Goal: Transaction & Acquisition: Purchase product/service

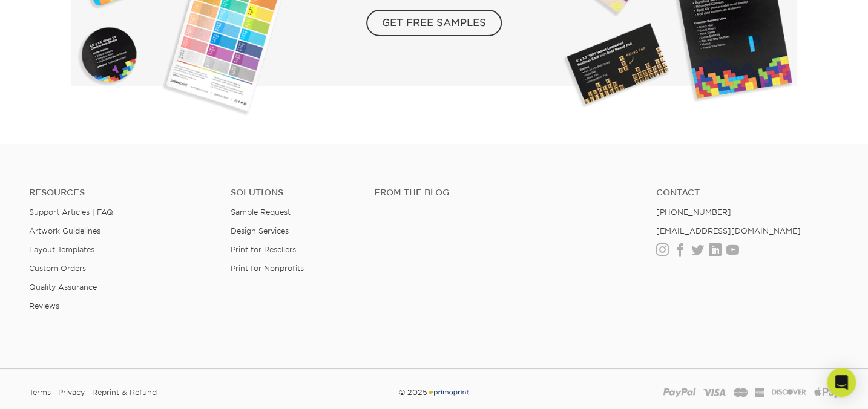
scroll to position [2256, 0]
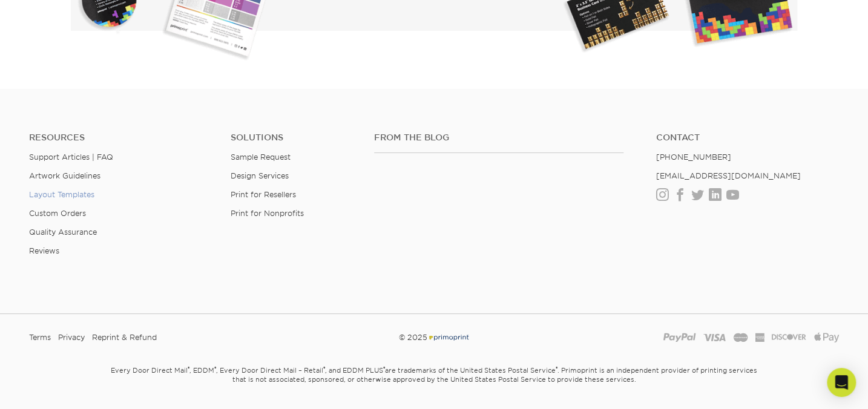
click at [79, 193] on link "Layout Templates" at bounding box center [61, 194] width 65 height 9
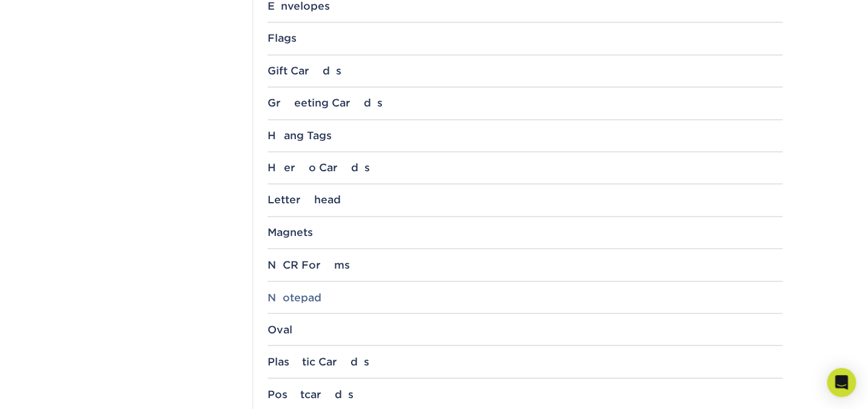
scroll to position [991, 0]
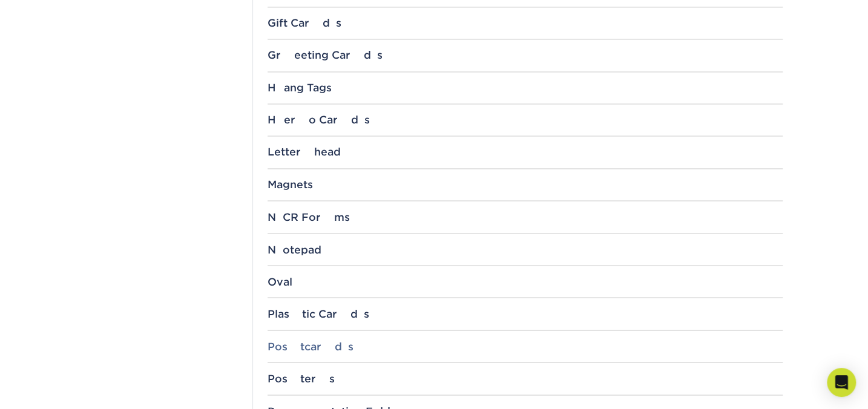
click at [310, 340] on div "Postcards" at bounding box center [525, 346] width 515 height 12
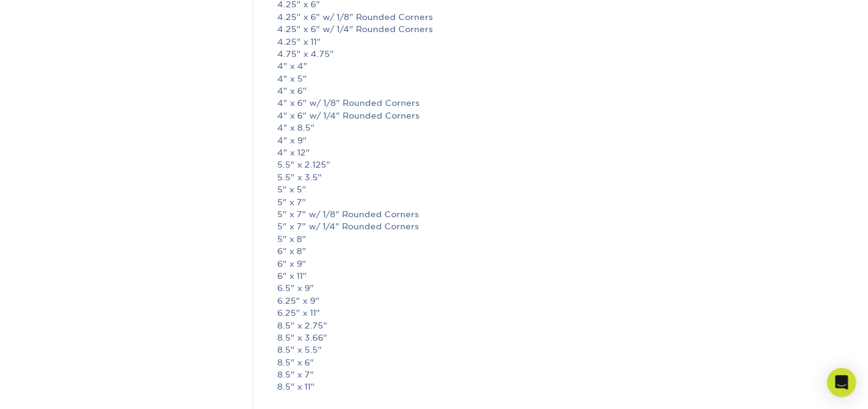
scroll to position [1596, 0]
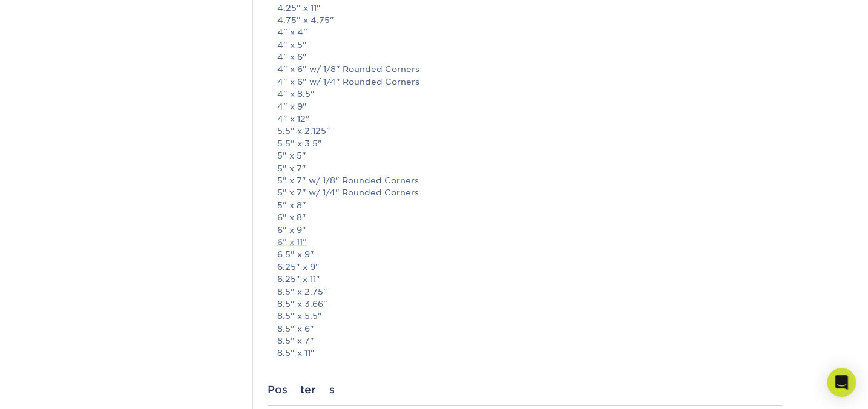
click at [303, 238] on link "6" x 11"" at bounding box center [292, 242] width 30 height 10
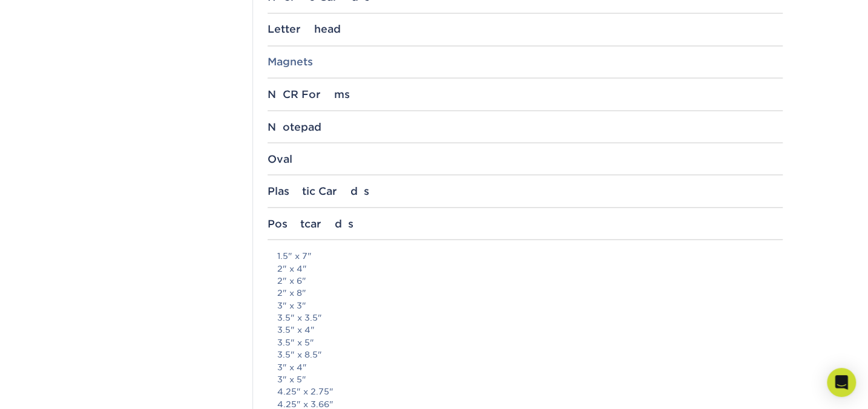
scroll to position [1101, 0]
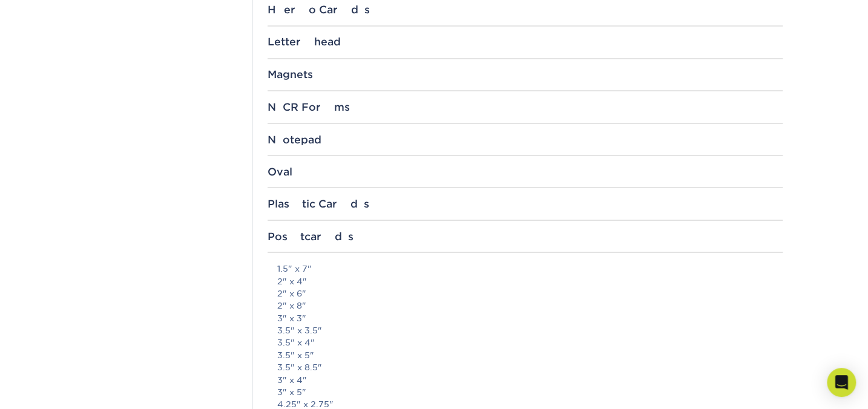
click at [829, 51] on section "Templates Instagram Facebook Twitter Templates Contact Custom Orders Sample Req…" at bounding box center [434, 80] width 868 height 2207
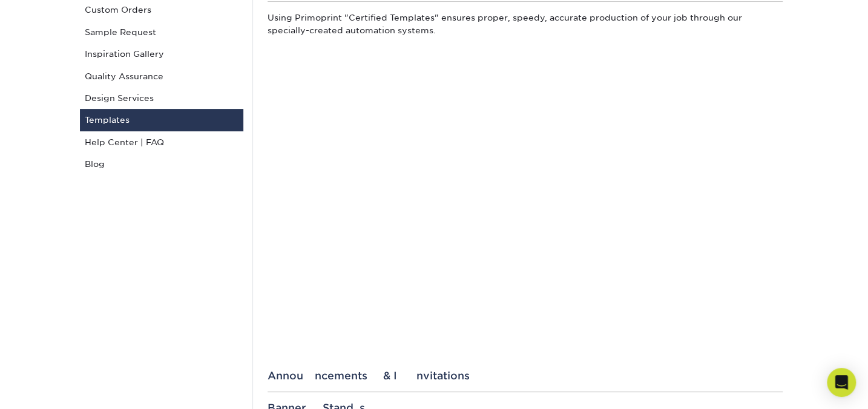
scroll to position [0, 0]
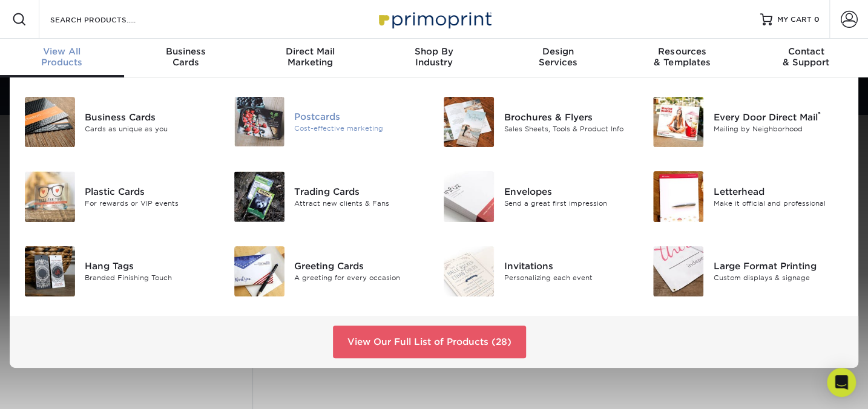
click at [328, 121] on div "Postcards" at bounding box center [359, 116] width 131 height 13
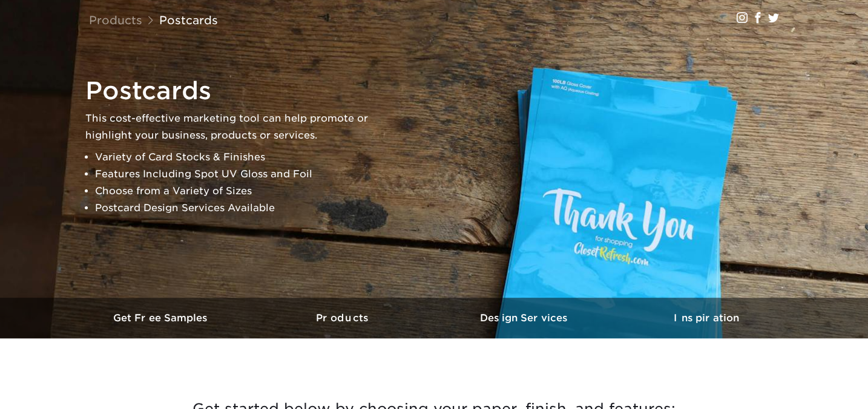
scroll to position [275, 0]
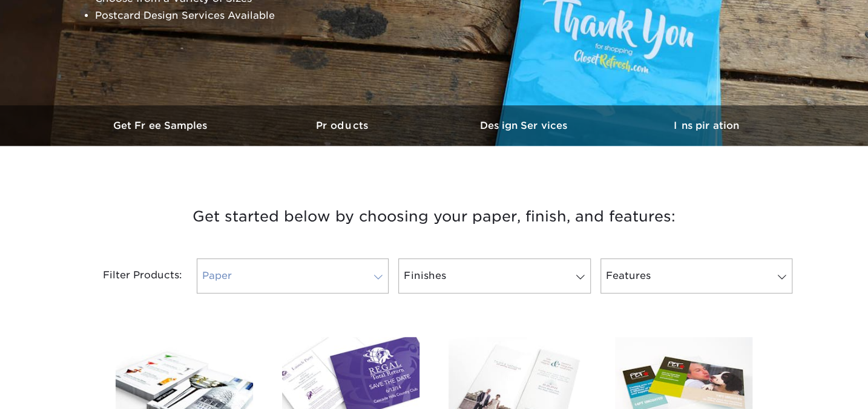
click at [375, 275] on span at bounding box center [378, 277] width 17 height 10
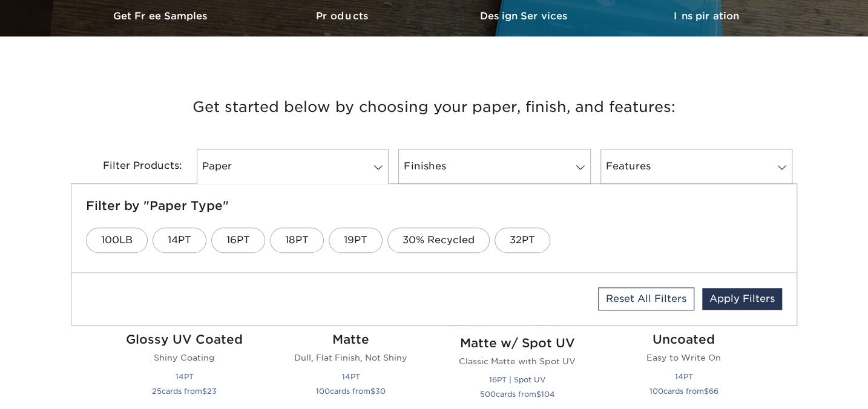
scroll to position [385, 0]
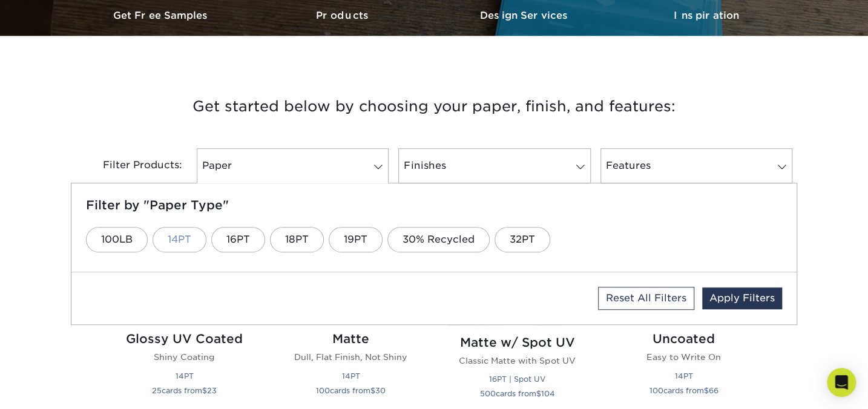
click at [179, 236] on link "14PT" at bounding box center [180, 239] width 54 height 25
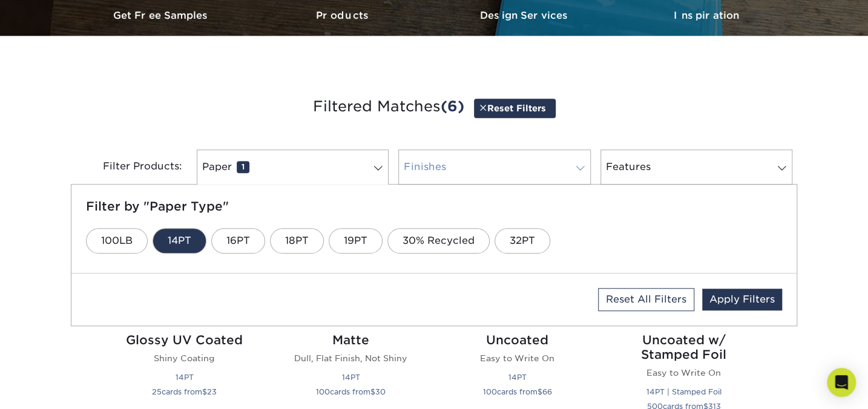
click at [484, 163] on link "Finishes 0" at bounding box center [494, 167] width 192 height 35
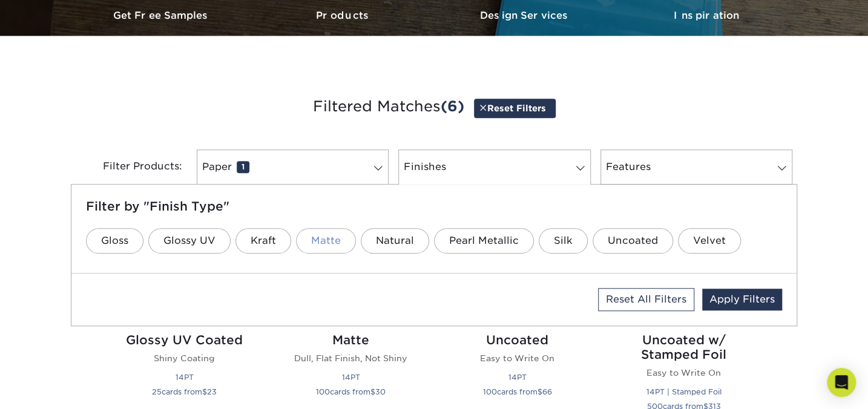
click at [326, 238] on link "Matte" at bounding box center [326, 240] width 60 height 25
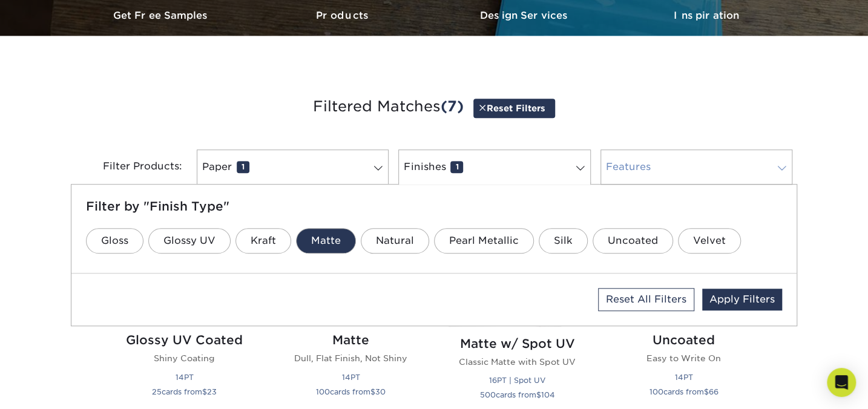
click at [660, 163] on link "Features 0" at bounding box center [697, 167] width 192 height 35
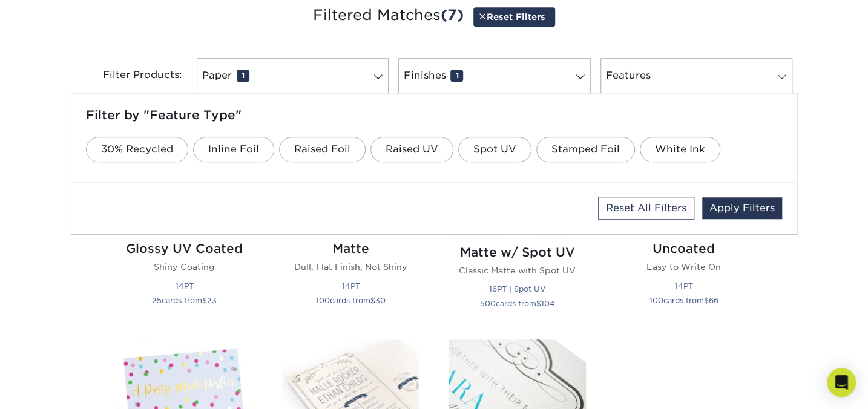
scroll to position [495, 0]
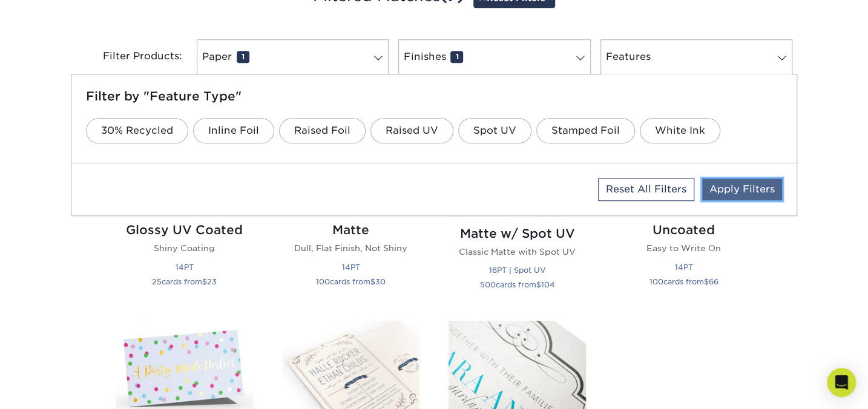
click at [750, 190] on link "Apply Filters" at bounding box center [742, 190] width 80 height 22
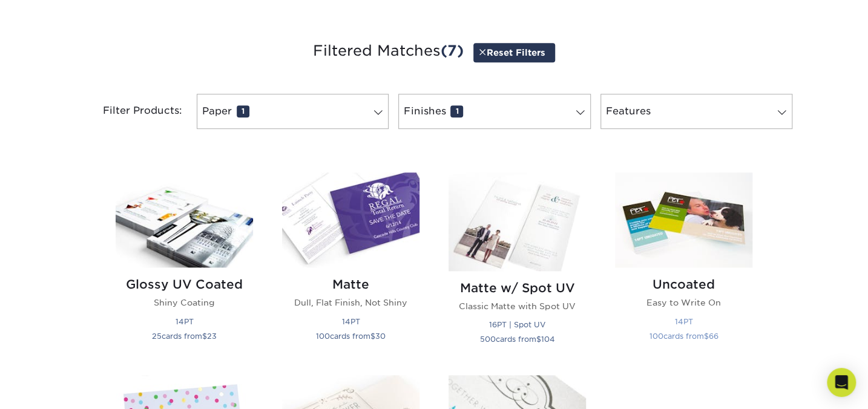
scroll to position [440, 0]
click at [354, 220] on img at bounding box center [350, 220] width 137 height 95
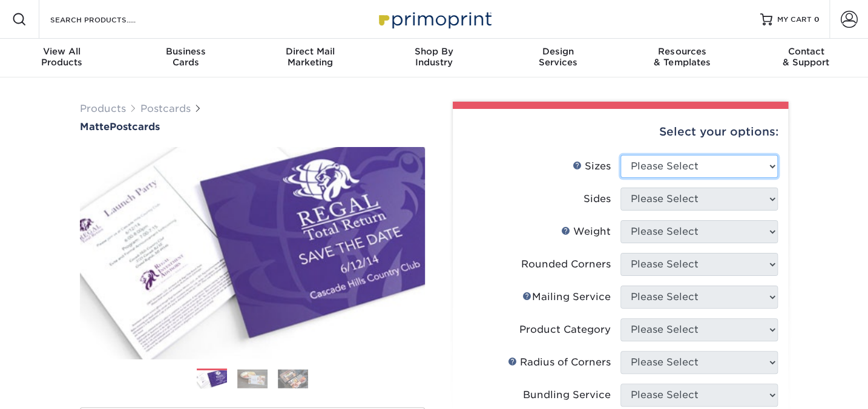
click at [771, 165] on select "Please Select 1.5" x 7" 2" x 4" 2" x 6" 2" x 7" 2" x 8" 2.12" x 5.5" 2.125" x 5…" at bounding box center [699, 166] width 157 height 23
select select "6.00x11.00"
click at [621, 155] on select "Please Select 1.5" x 7" 2" x 4" 2" x 6" 2" x 7" 2" x 8" 2.12" x 5.5" 2.125" x 5…" at bounding box center [699, 166] width 157 height 23
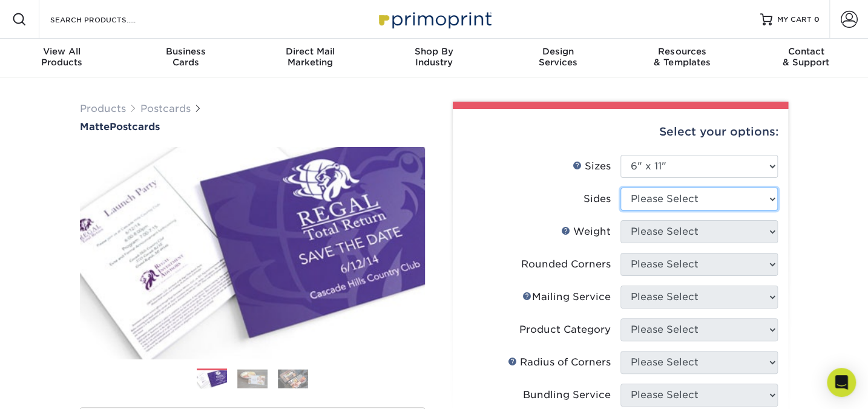
click at [653, 193] on select "Please Select Print Both Sides Print Front Only" at bounding box center [699, 199] width 157 height 23
select select "13abbda7-1d64-4f25-8bb2-c179b224825d"
click at [621, 188] on select "Please Select Print Both Sides Print Front Only" at bounding box center [699, 199] width 157 height 23
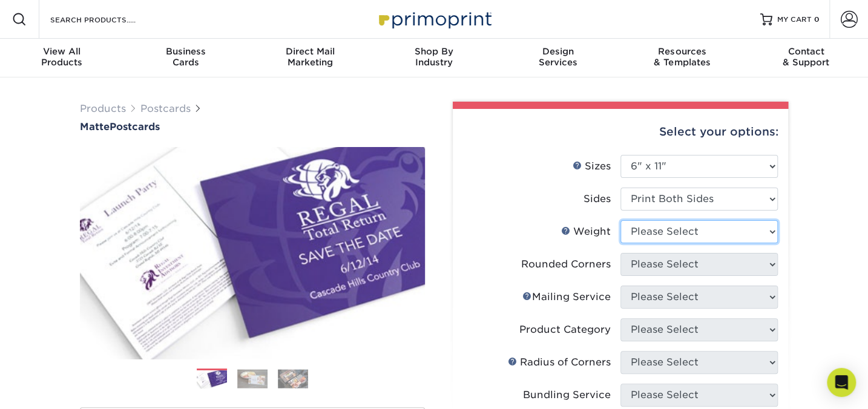
click at [662, 231] on select "Please Select 16PT 14PT" at bounding box center [699, 231] width 157 height 23
select select "14PT"
click at [621, 220] on select "Please Select 16PT 14PT" at bounding box center [699, 231] width 157 height 23
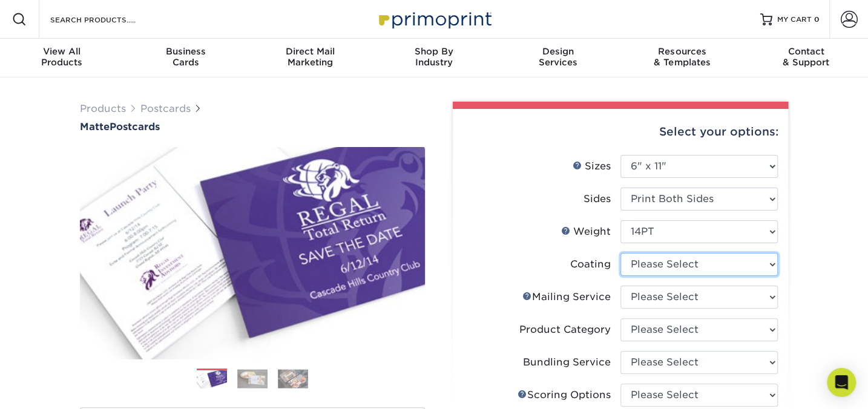
click at [693, 265] on select at bounding box center [699, 264] width 157 height 23
select select "121bb7b5-3b4d-429f-bd8d-bbf80e953313"
click at [621, 253] on select at bounding box center [699, 264] width 157 height 23
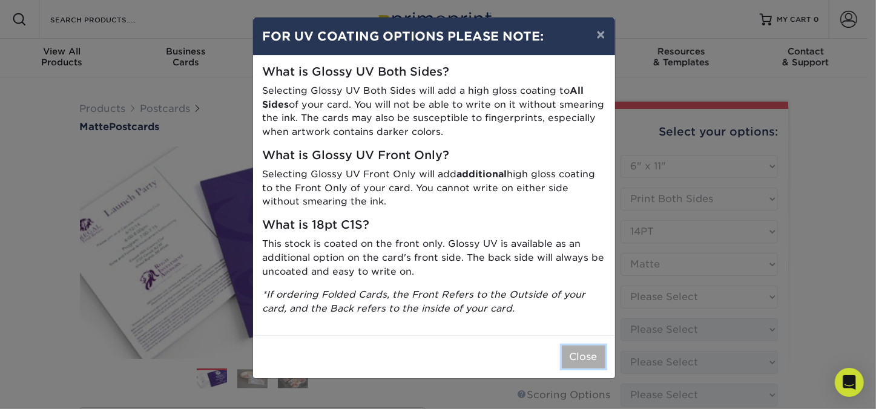
click at [584, 353] on button "Close" at bounding box center [584, 357] width 44 height 23
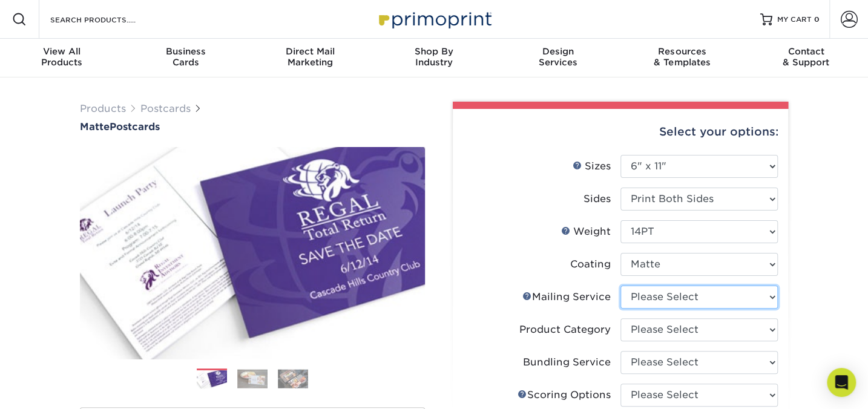
click at [684, 294] on select "Please Select No Direct Mailing Service No, I will mail/stamp/imprint Direct Ma…" at bounding box center [699, 297] width 157 height 23
select select "3e5e9bdd-d78a-4c28-a41d-fe1407925ca6"
click at [621, 286] on select "Please Select No Direct Mailing Service No, I will mail/stamp/imprint Direct Ma…" at bounding box center [699, 297] width 157 height 23
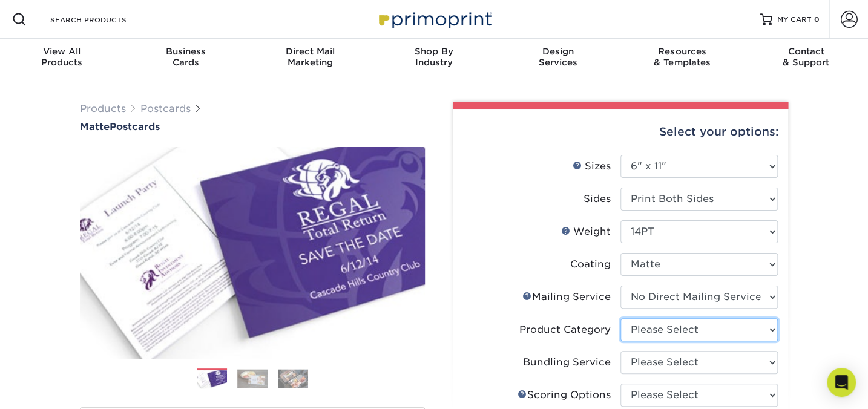
click at [682, 331] on select "Please Select Postcards" at bounding box center [699, 329] width 157 height 23
select select "9b7272e0-d6c8-4c3c-8e97-d3a1bcdab858"
click at [621, 318] on select "Please Select Postcards" at bounding box center [699, 329] width 157 height 23
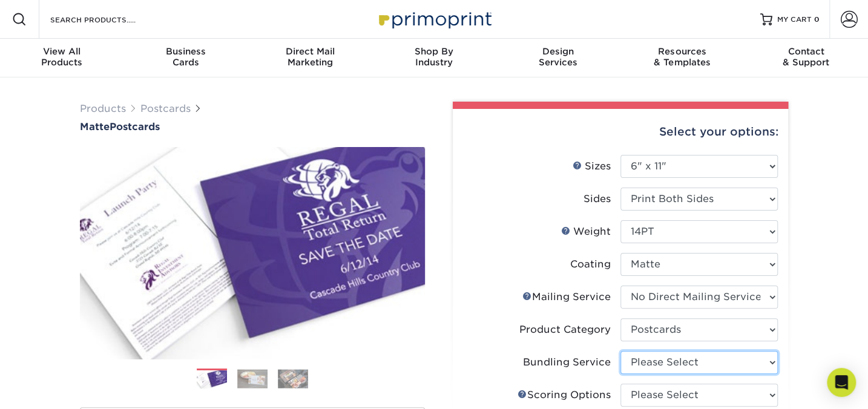
click at [666, 363] on select "Please Select No Bundling Services Yes, Bundles of 50 (+2 Days) Yes, Bundles of…" at bounding box center [699, 362] width 157 height 23
select select "58689abb-25c0-461c-a4c3-a80b627d6649"
click at [621, 351] on select "Please Select No Bundling Services Yes, Bundles of 50 (+2 Days) Yes, Bundles of…" at bounding box center [699, 362] width 157 height 23
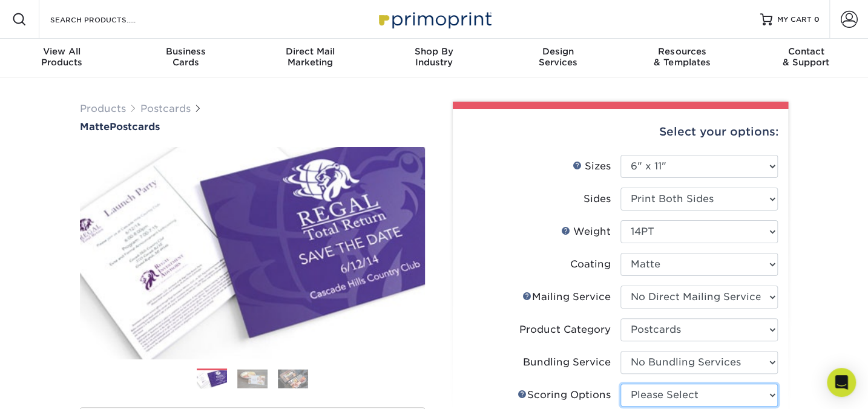
click at [667, 394] on select "Please Select No Scoring One Score Two Scores" at bounding box center [699, 395] width 157 height 23
select select "16ebe401-5398-422d-8cb0-f3adbb82deb5"
click at [621, 384] on select "Please Select No Scoring One Score Two Scores" at bounding box center [699, 395] width 157 height 23
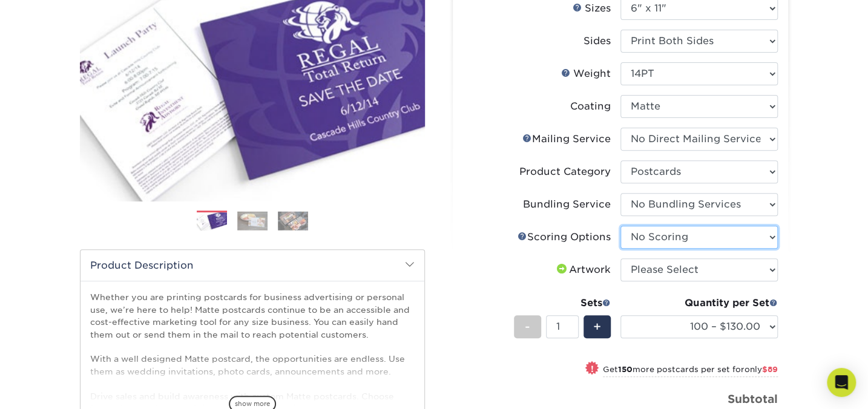
scroll to position [220, 0]
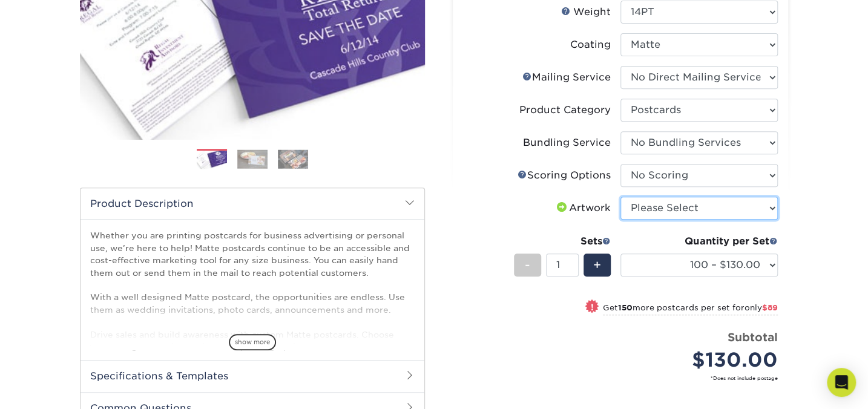
click at [654, 205] on select "Please Select I will upload files I need a design - $150" at bounding box center [699, 208] width 157 height 23
select select "upload"
click at [621, 197] on select "Please Select I will upload files I need a design - $150" at bounding box center [699, 208] width 157 height 23
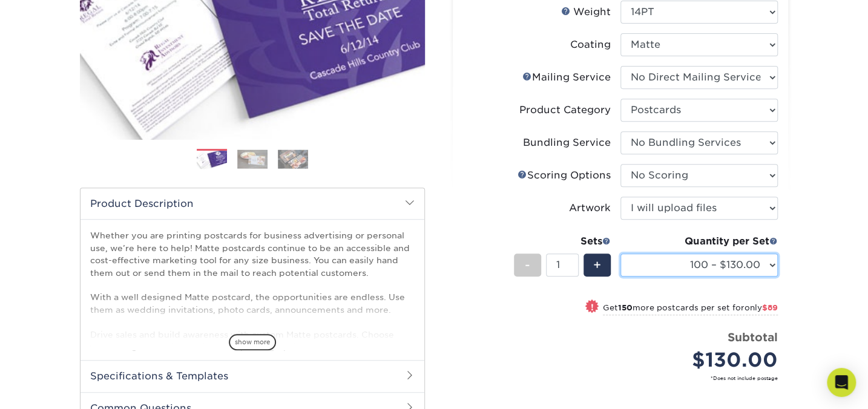
click at [747, 266] on select "100 – $130.00 250 – $219.00 500 – $282.00 1000 – $336.00 2500 – $534.00 5000 – …" at bounding box center [699, 265] width 157 height 23
select select "500 – $282.00"
click at [621, 254] on select "100 – $130.00 250 – $219.00 500 – $282.00 1000 – $336.00 2500 – $534.00 5000 – …" at bounding box center [699, 265] width 157 height 23
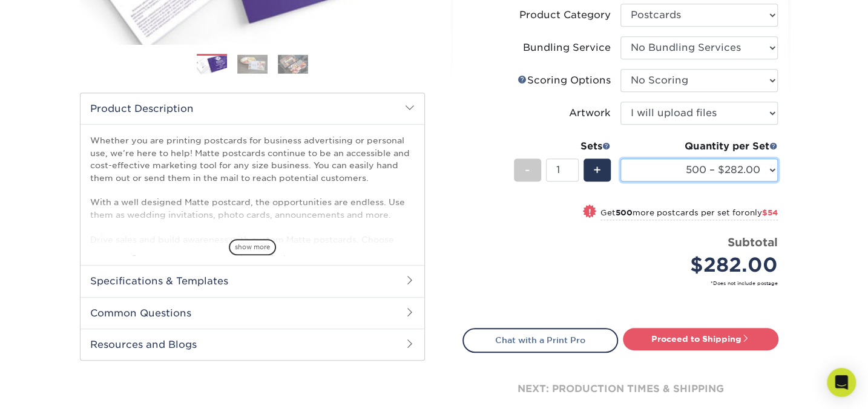
scroll to position [330, 0]
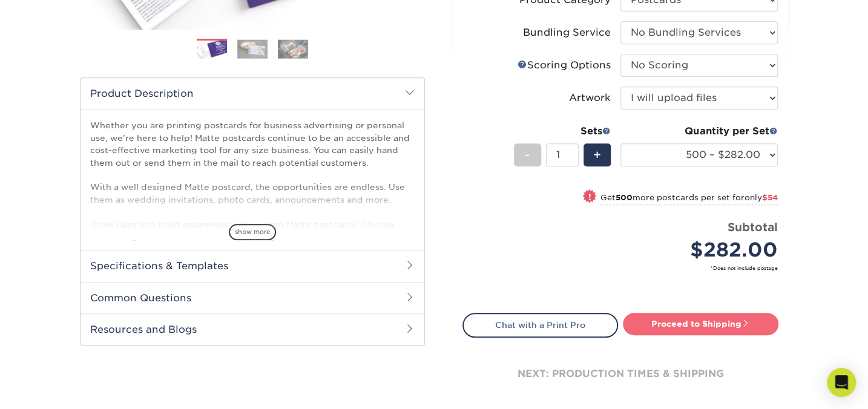
click at [710, 319] on link "Proceed to Shipping" at bounding box center [701, 324] width 156 height 22
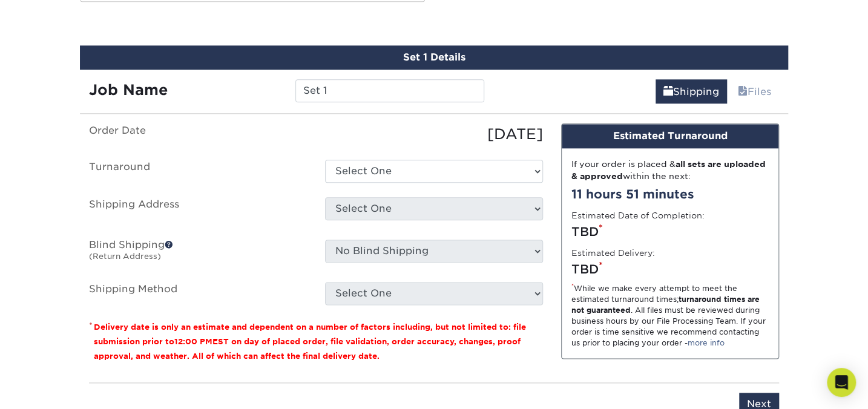
scroll to position [675, 0]
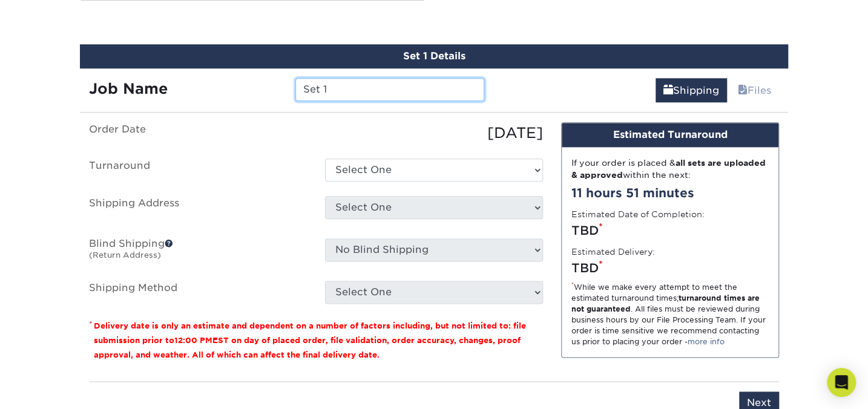
click at [339, 92] on input "Set 1" at bounding box center [389, 89] width 188 height 23
drag, startPoint x: 340, startPoint y: 87, endPoint x: 302, endPoint y: 91, distance: 38.4
click at [302, 91] on input "Set 1" at bounding box center [389, 89] width 188 height 23
type input "6x11 reg postcards greyston sold and grand for sale"
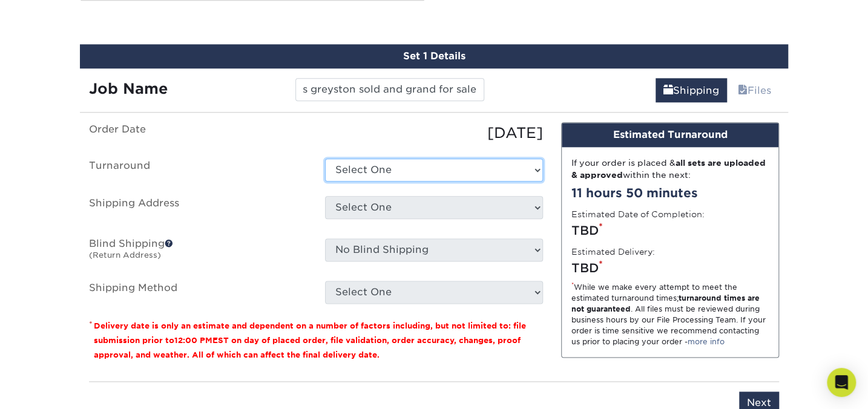
click at [398, 170] on select "Select One 2-4 Business Days 2 Day Next Business Day" at bounding box center [434, 170] width 218 height 23
select select "630dc580-e9d3-4006-a264-cc6ace2b7e71"
click at [325, 159] on select "Select One 2-4 Business Days 2 Day Next Business Day" at bounding box center [434, 170] width 218 height 23
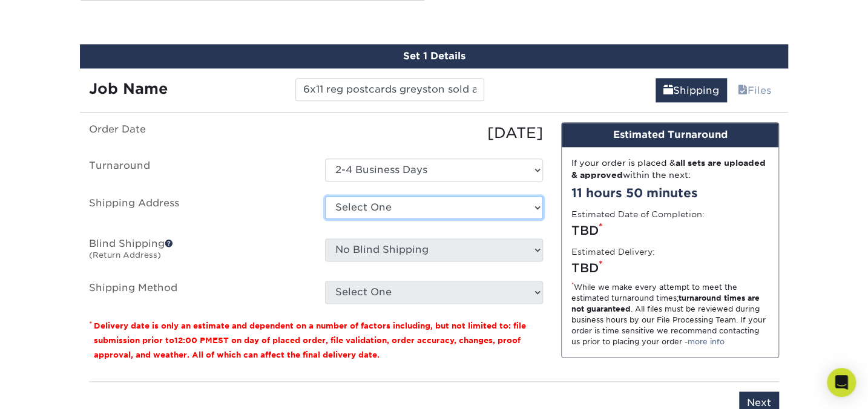
click at [378, 205] on select "Select One + Add New Address - Login" at bounding box center [434, 207] width 218 height 23
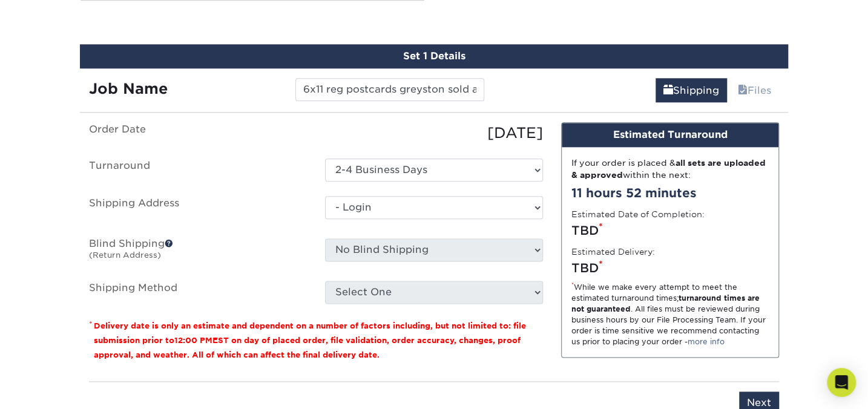
click at [325, 219] on select "Select One + Add New Address - Login" at bounding box center [434, 207] width 218 height 23
select select "-1"
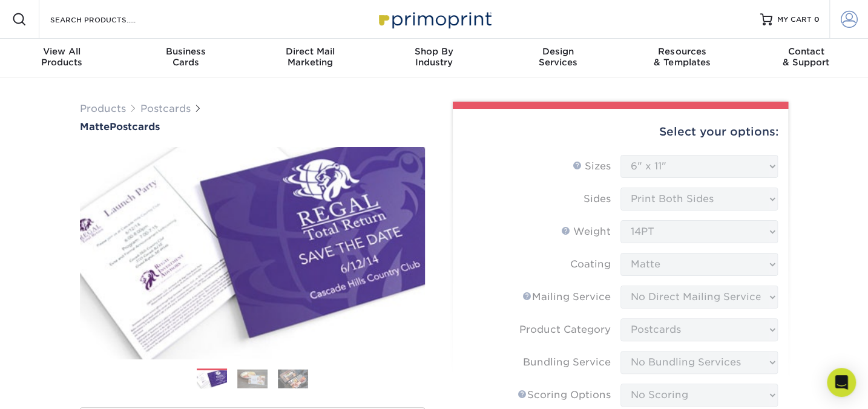
click at [845, 18] on span at bounding box center [849, 19] width 17 height 17
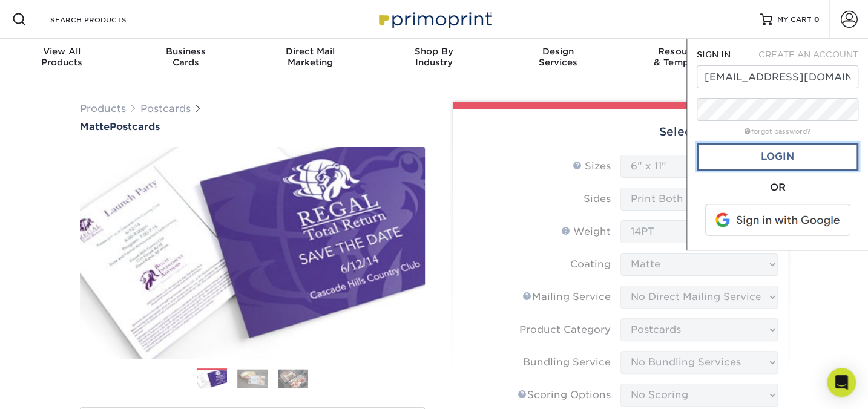
click at [766, 154] on link "Login" at bounding box center [778, 157] width 162 height 28
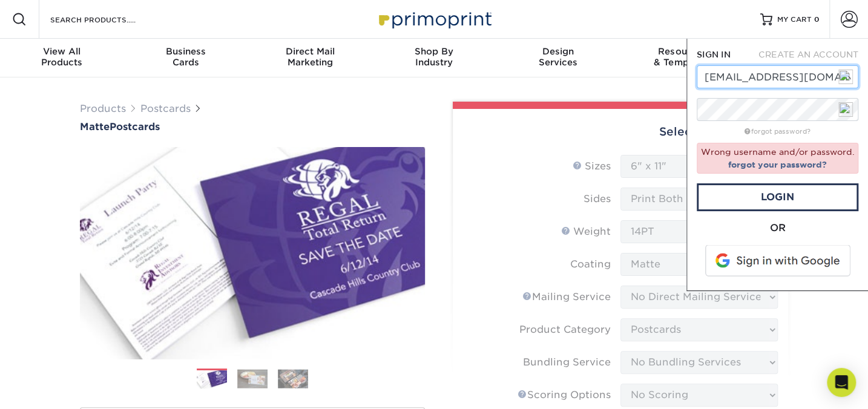
click at [818, 79] on input "danleech@email.com" at bounding box center [778, 76] width 162 height 23
type input "danleech12@gmail.com"
click at [770, 194] on link "Login" at bounding box center [778, 197] width 162 height 28
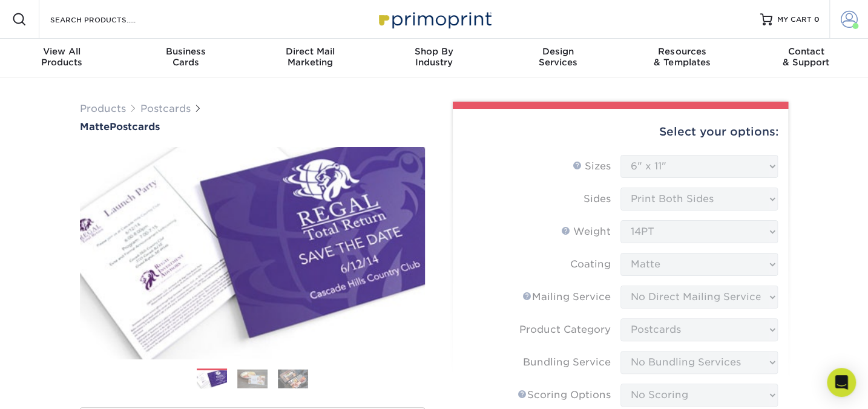
click at [848, 18] on span at bounding box center [849, 19] width 17 height 17
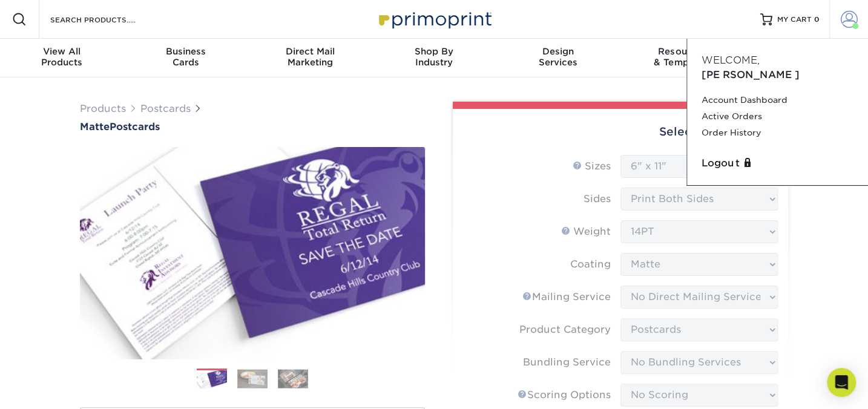
click at [848, 18] on span at bounding box center [849, 19] width 17 height 17
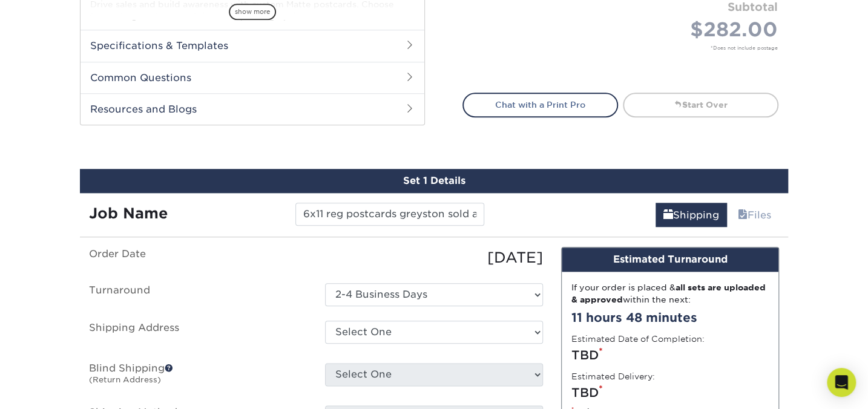
scroll to position [605, 0]
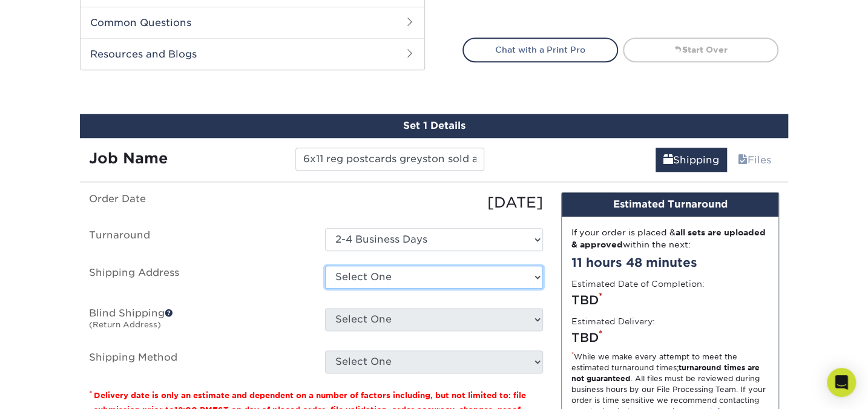
click at [420, 273] on select "Select One 427 N BARRANCA AVE, GLENDORA, CA 2112 BERNICE AVE, TYLER, TX + Add N…" at bounding box center [434, 277] width 218 height 23
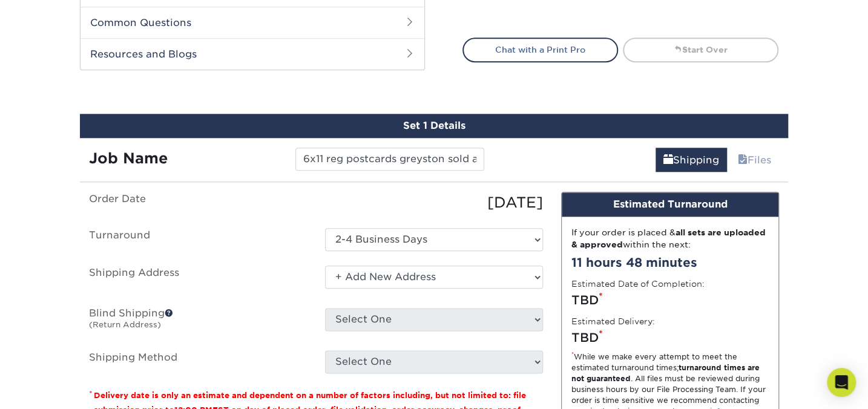
click at [325, 266] on select "Select One 427 N BARRANCA AVE, GLENDORA, CA 2112 BERNICE AVE, TYLER, TX + Add N…" at bounding box center [434, 277] width 218 height 23
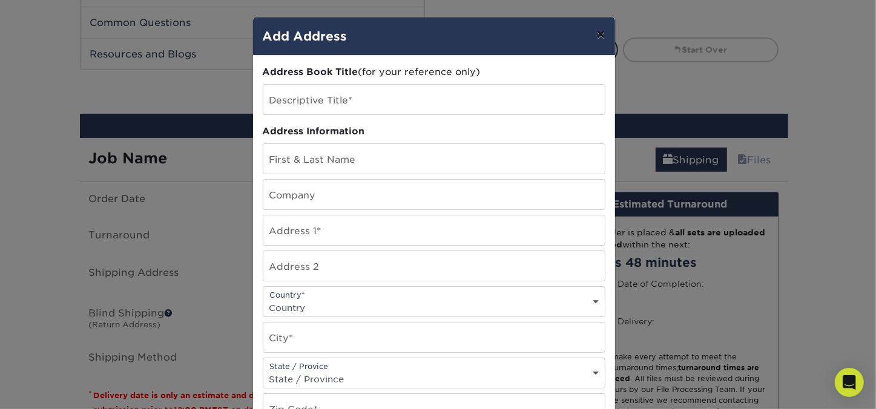
click at [595, 31] on button "×" at bounding box center [601, 35] width 28 height 34
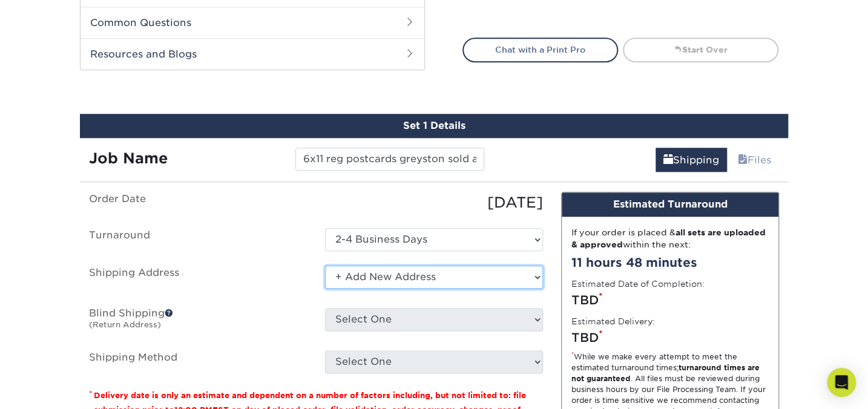
click at [418, 279] on select "Select One 427 N BARRANCA AVE, GLENDORA, CA 2112 BERNICE AVE, TYLER, TX + Add N…" at bounding box center [434, 277] width 218 height 23
select select "229893"
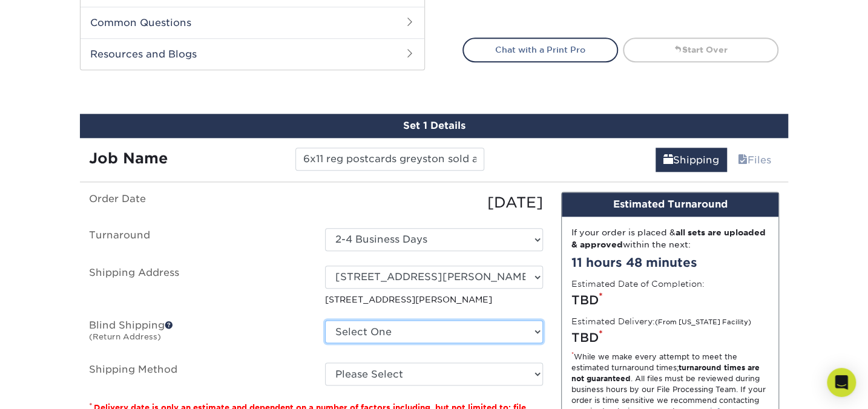
click at [407, 332] on select "Select One 427 N BARRANCA AVE, GLENDORA, CA 2112 BERNICE AVE, TYLER, TX + Add N…" at bounding box center [434, 331] width 218 height 23
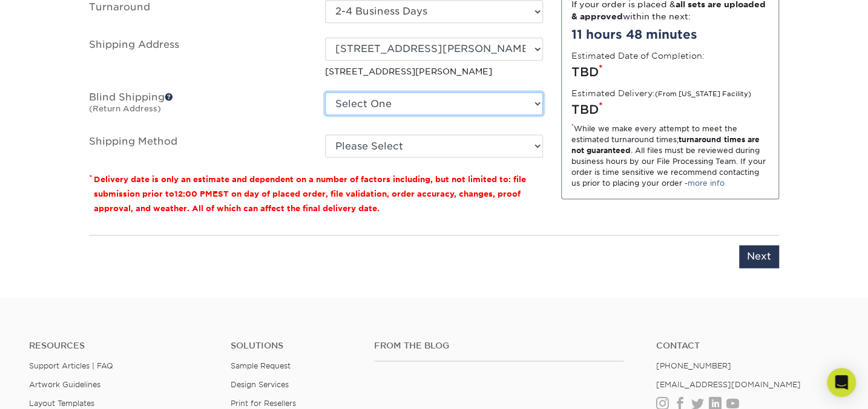
scroll to position [715, 0]
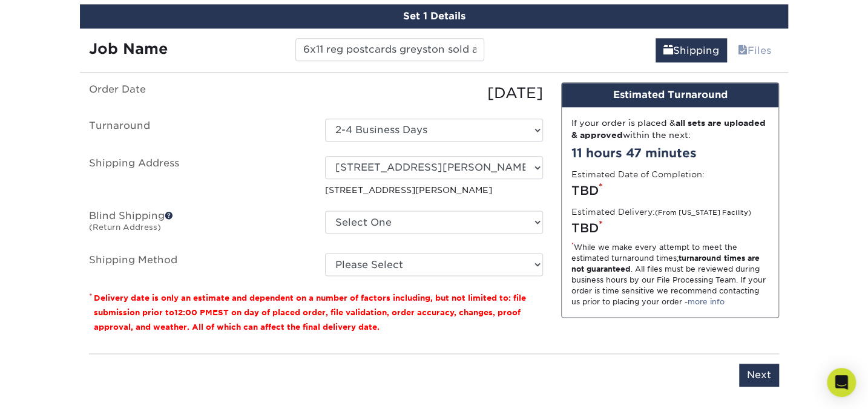
click at [436, 188] on p "2112 BERNICE AVE, TYLER, TX" at bounding box center [434, 190] width 218 height 12
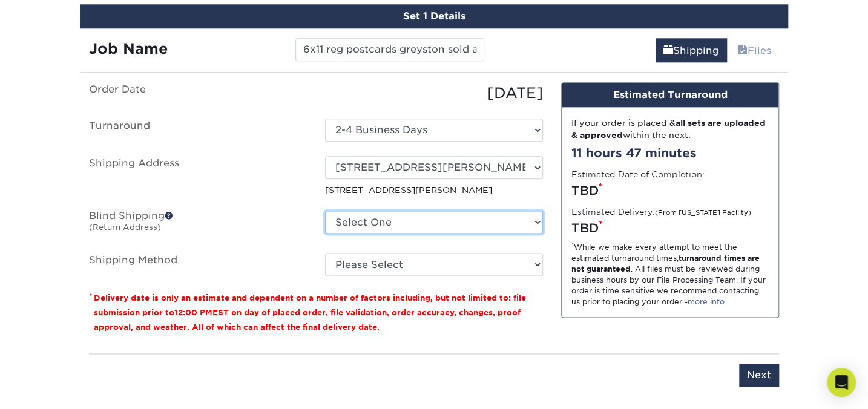
click at [394, 219] on select "Select One 427 N BARRANCA AVE, GLENDORA, CA 2112 BERNICE AVE, TYLER, TX + Add N…" at bounding box center [434, 222] width 218 height 23
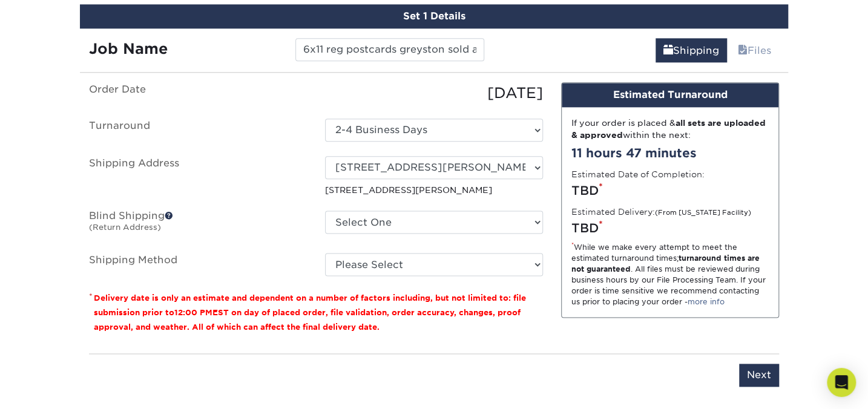
click at [280, 246] on ul "Order Date 08/17/2025 Turnaround Select One 2-4 Business Days 2 Day Next Busine…" at bounding box center [316, 179] width 454 height 194
click at [388, 260] on select "Please Select Ground Shipping (+$26.26) 3 Day Shipping Service (+$37.86) 2 Day …" at bounding box center [434, 264] width 218 height 23
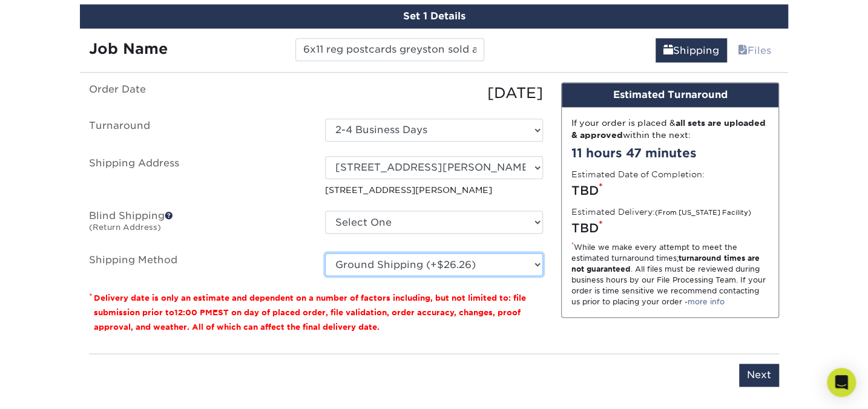
click at [325, 253] on select "Please Select Ground Shipping (+$26.26) 3 Day Shipping Service (+$37.86) 2 Day …" at bounding box center [434, 264] width 218 height 23
click at [461, 264] on select "Please Select Ground Shipping (+$26.26) 3 Day Shipping Service (+$37.86) 2 Day …" at bounding box center [434, 264] width 218 height 23
click at [325, 253] on select "Please Select Ground Shipping (+$26.26) 3 Day Shipping Service (+$37.86) 2 Day …" at bounding box center [434, 264] width 218 height 23
click at [467, 261] on select "Please Select Ground Shipping (+$26.26) 3 Day Shipping Service (+$37.86) 2 Day …" at bounding box center [434, 264] width 218 height 23
click at [325, 253] on select "Please Select Ground Shipping (+$26.26) 3 Day Shipping Service (+$37.86) 2 Day …" at bounding box center [434, 264] width 218 height 23
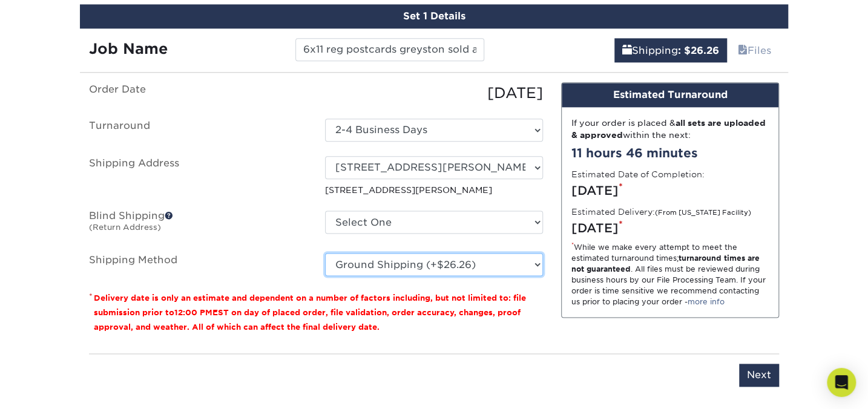
click at [483, 262] on select "Please Select Ground Shipping (+$26.26) 3 Day Shipping Service (+$37.86) 2 Day …" at bounding box center [434, 264] width 218 height 23
click at [325, 253] on select "Please Select Ground Shipping (+$26.26) 3 Day Shipping Service (+$37.86) 2 Day …" at bounding box center [434, 264] width 218 height 23
click at [457, 260] on select "Please Select Ground Shipping (+$26.26) 3 Day Shipping Service (+$37.86) 2 Day …" at bounding box center [434, 264] width 218 height 23
click at [325, 253] on select "Please Select Ground Shipping (+$26.26) 3 Day Shipping Service (+$37.86) 2 Day …" at bounding box center [434, 264] width 218 height 23
click at [461, 261] on select "Please Select Ground Shipping (+$26.26) 3 Day Shipping Service (+$37.86) 2 Day …" at bounding box center [434, 264] width 218 height 23
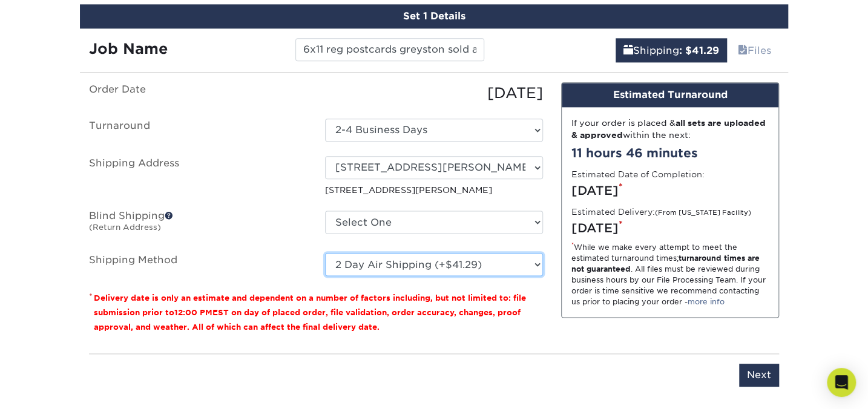
click at [493, 262] on select "Please Select Ground Shipping (+$26.26) 3 Day Shipping Service (+$37.86) 2 Day …" at bounding box center [434, 264] width 218 height 23
click at [478, 263] on select "Please Select Ground Shipping (+$26.26) 3 Day Shipping Service (+$37.86) 2 Day …" at bounding box center [434, 264] width 218 height 23
select select "03"
click at [325, 253] on select "Please Select Ground Shipping (+$26.26) 3 Day Shipping Service (+$37.86) 2 Day …" at bounding box center [434, 264] width 218 height 23
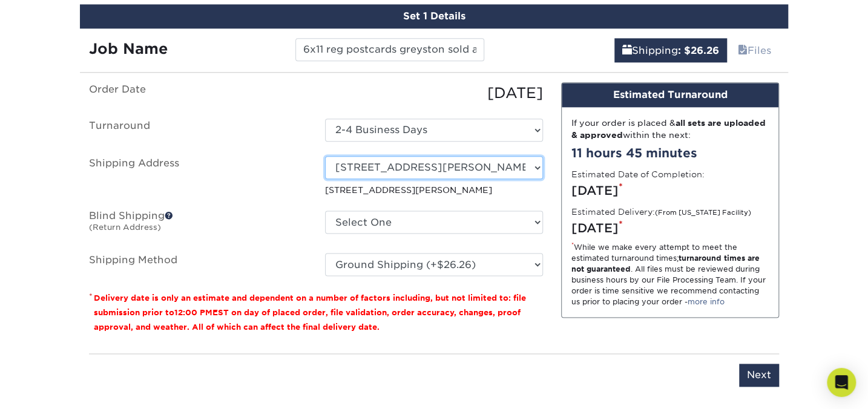
click at [490, 166] on select "Select One 427 N BARRANCA AVE, GLENDORA, CA 2112 BERNICE AVE, TYLER, TX + Add N…" at bounding box center [434, 167] width 218 height 23
click at [457, 171] on select "Select One 427 N BARRANCA AVE, GLENDORA, CA 2112 BERNICE AVE, TYLER, TX + Add N…" at bounding box center [434, 167] width 218 height 23
click at [325, 156] on select "Select One 427 N BARRANCA AVE, GLENDORA, CA 2112 BERNICE AVE, TYLER, TX + Add N…" at bounding box center [434, 167] width 218 height 23
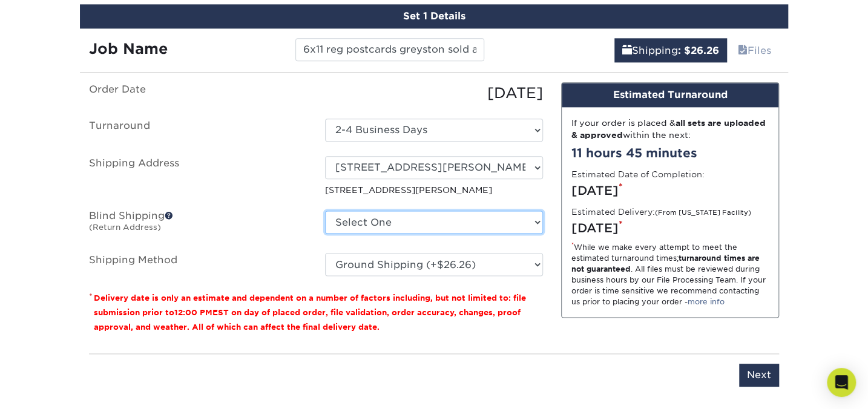
click at [538, 221] on select "Select One 427 N BARRANCA AVE, GLENDORA, CA 2112 BERNICE AVE, TYLER, TX + Add N…" at bounding box center [434, 222] width 218 height 23
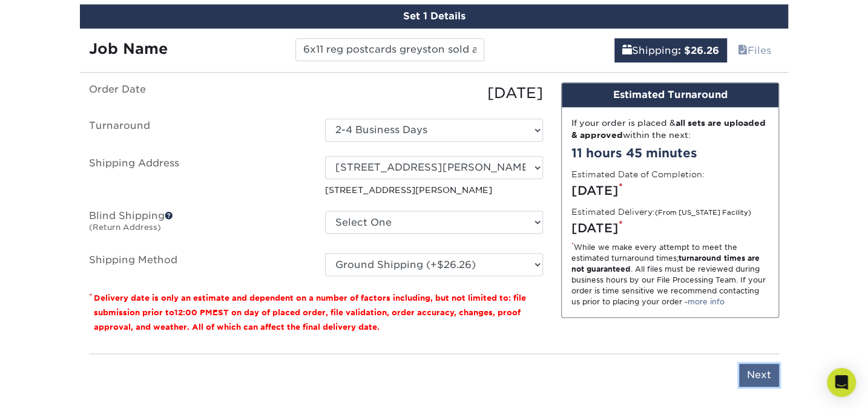
click at [759, 369] on input "Next" at bounding box center [759, 375] width 40 height 23
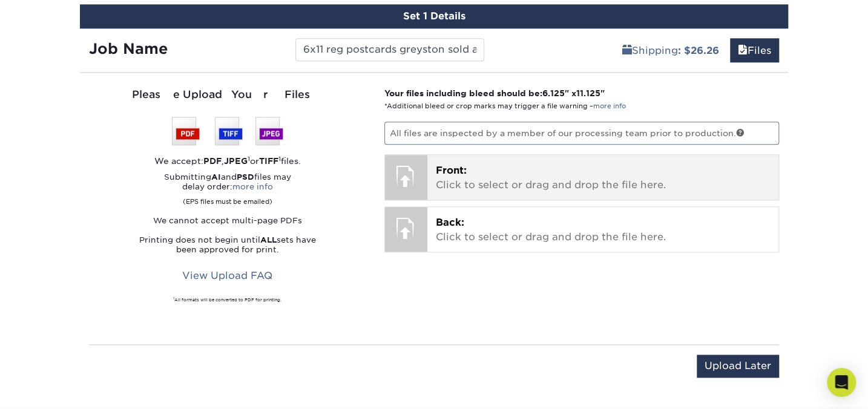
click at [503, 174] on p "Front: Click to select or drag and drop the file here." at bounding box center [603, 177] width 335 height 29
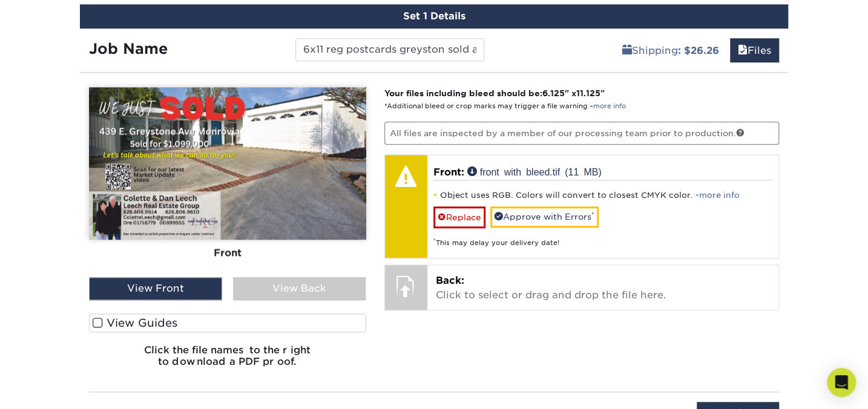
click at [98, 319] on span at bounding box center [98, 323] width 10 height 12
click at [0, 0] on input "View Guides" at bounding box center [0, 0] width 0 height 0
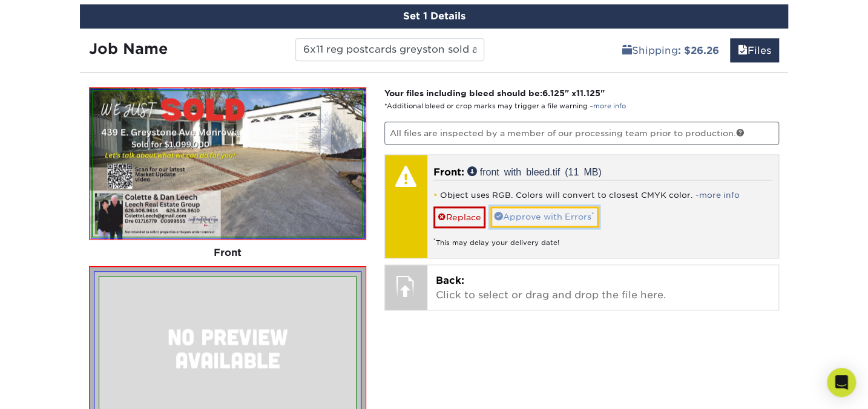
click at [561, 211] on link "Approve with Errors *" at bounding box center [544, 216] width 108 height 21
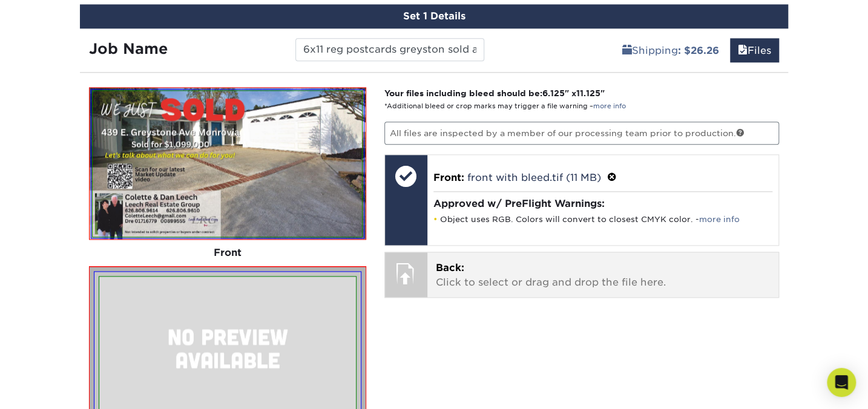
click at [523, 271] on p "Back: Click to select or drag and drop the file here." at bounding box center [603, 275] width 335 height 29
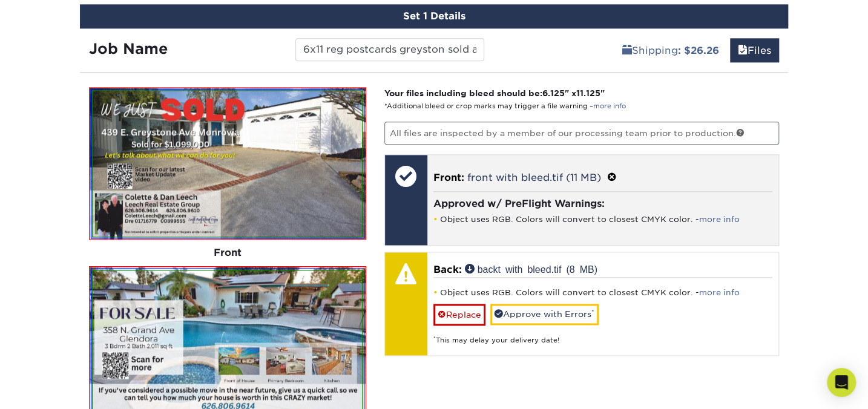
click at [546, 206] on h4 "Approved w/ PreFlight Warnings:" at bounding box center [603, 204] width 340 height 12
click at [612, 173] on span at bounding box center [612, 178] width 10 height 12
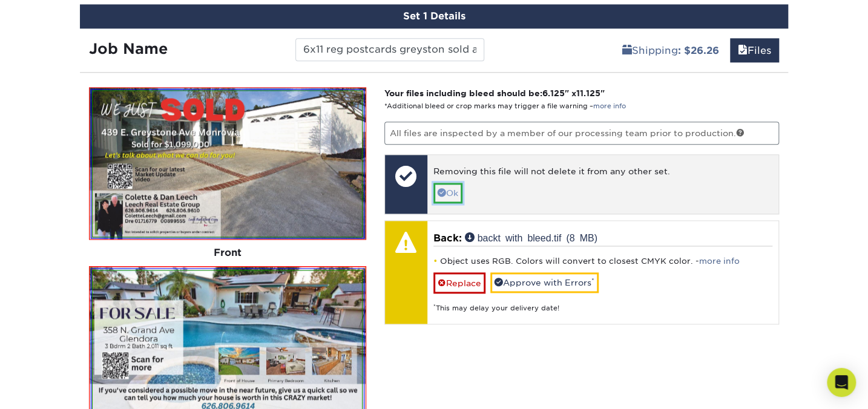
click at [453, 193] on link "Ok" at bounding box center [447, 193] width 29 height 21
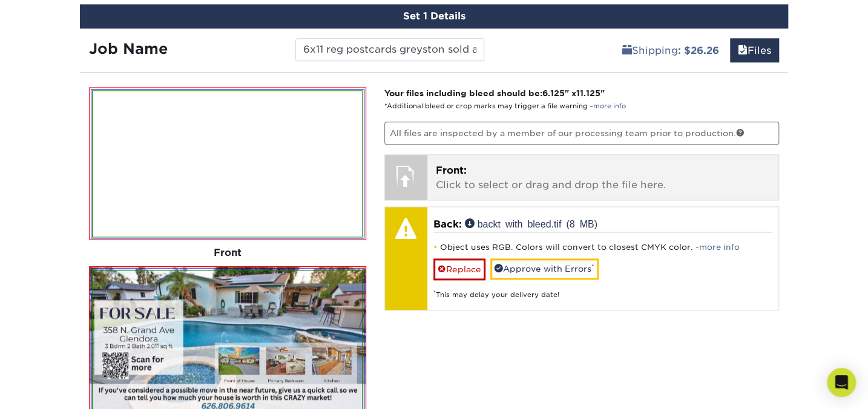
click at [507, 179] on p "Front: Click to select or drag and drop the file here." at bounding box center [603, 177] width 335 height 29
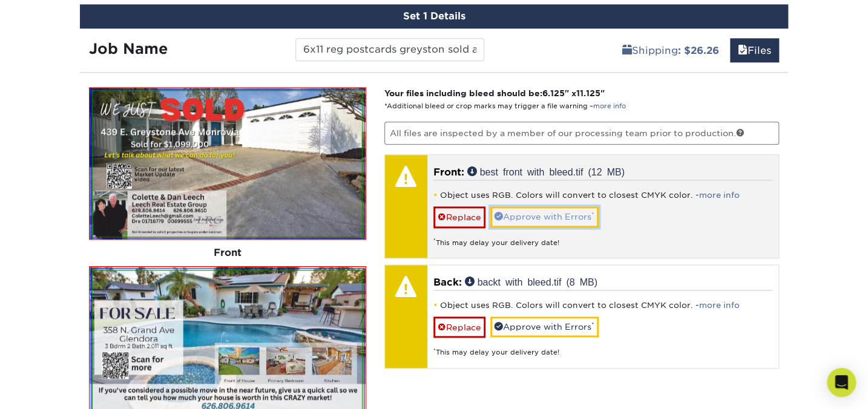
click at [541, 211] on link "Approve with Errors *" at bounding box center [544, 216] width 108 height 21
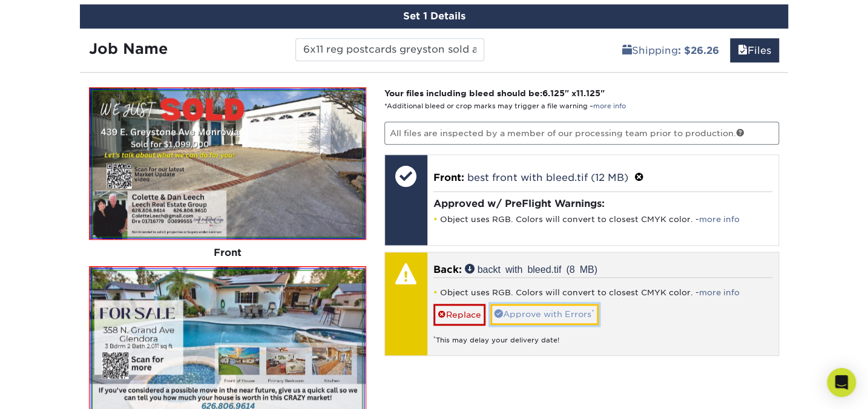
click at [537, 314] on link "Approve with Errors *" at bounding box center [544, 314] width 108 height 21
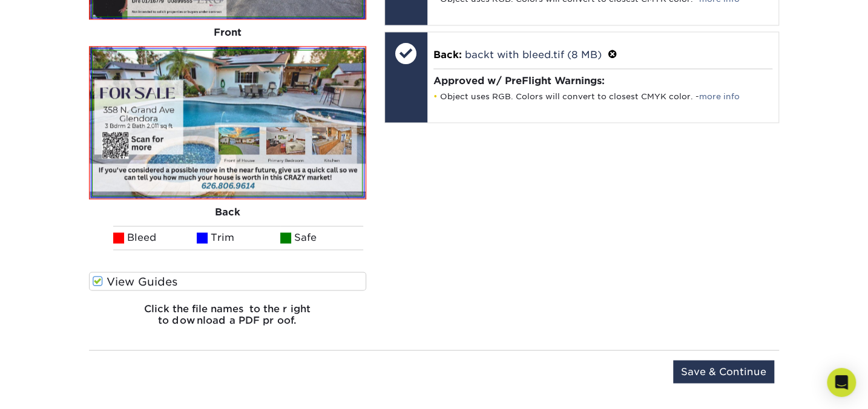
scroll to position [991, 0]
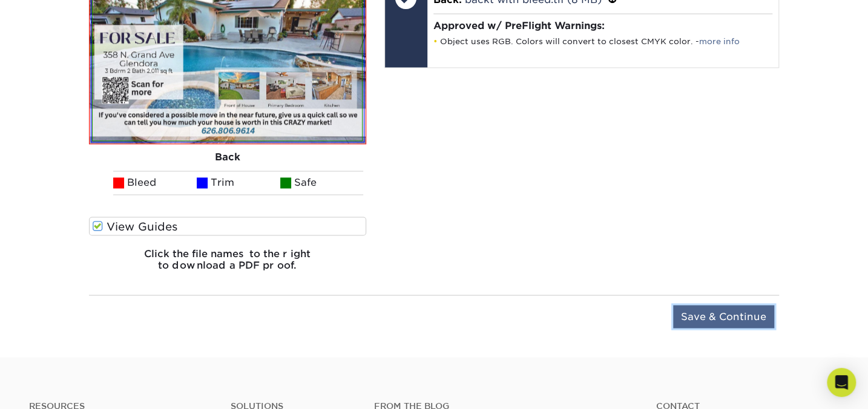
click at [716, 308] on input "Save & Continue" at bounding box center [723, 316] width 101 height 23
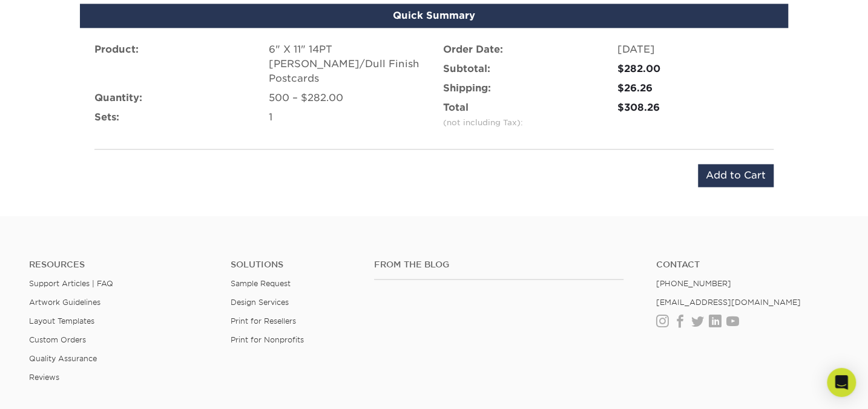
scroll to position [733, 0]
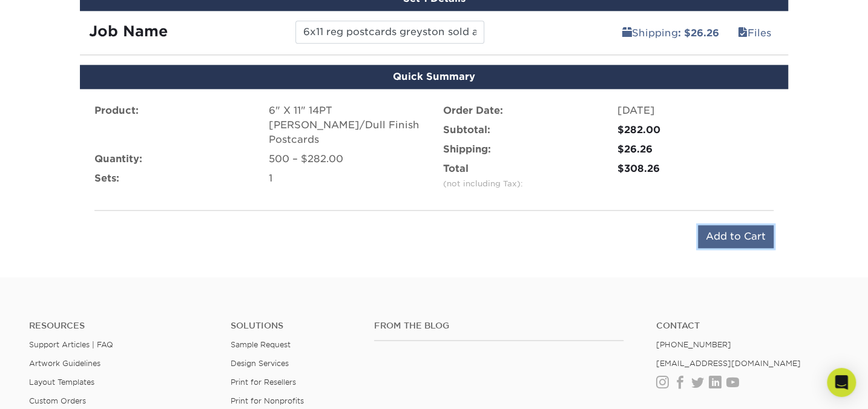
click at [729, 235] on input "Add to Cart" at bounding box center [736, 236] width 76 height 23
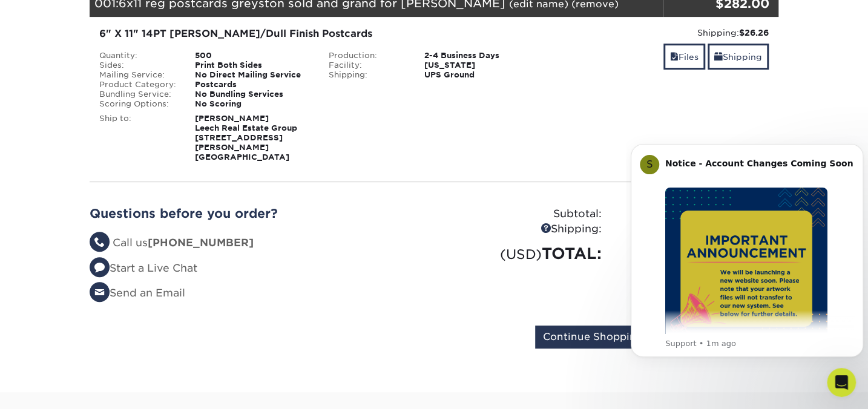
scroll to position [220, 0]
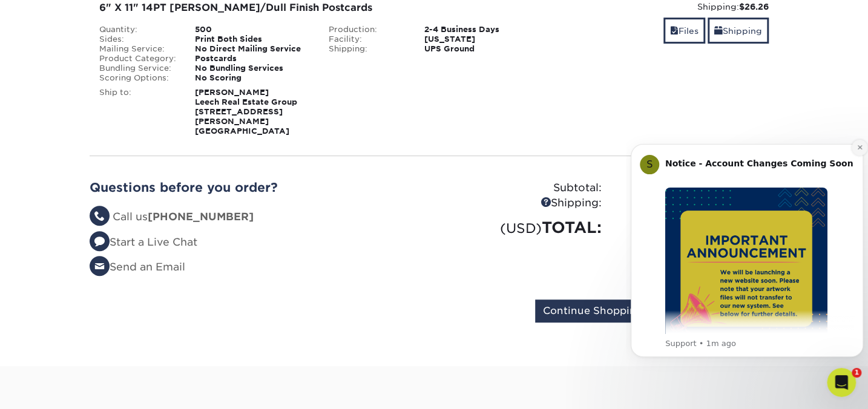
click at [858, 148] on icon "Dismiss notification" at bounding box center [860, 147] width 7 height 7
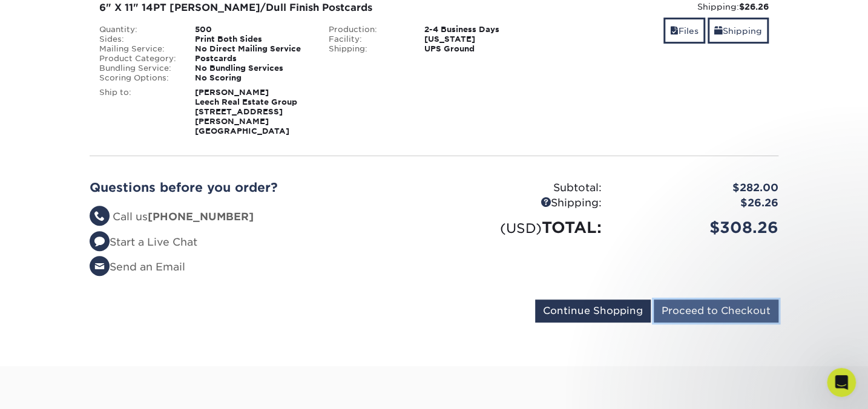
click at [714, 300] on input "Proceed to Checkout" at bounding box center [716, 311] width 125 height 23
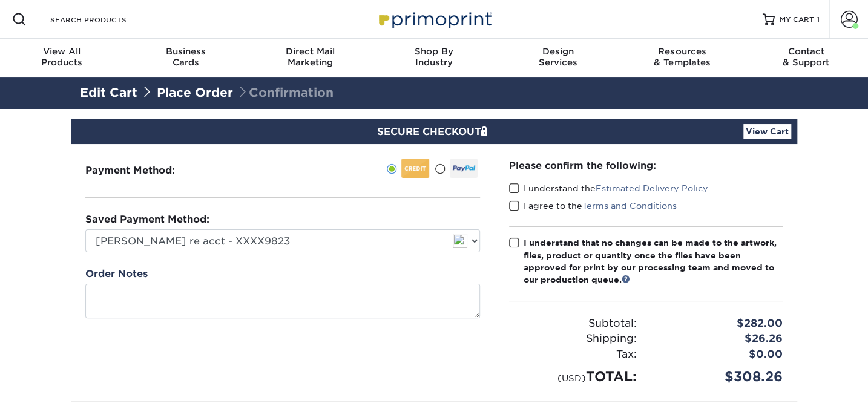
click at [515, 185] on span at bounding box center [514, 189] width 10 height 12
click at [0, 0] on input "I understand the Estimated Delivery Policy" at bounding box center [0, 0] width 0 height 0
click at [515, 205] on span at bounding box center [514, 206] width 10 height 12
click at [0, 0] on input "I agree to the Terms and Conditions" at bounding box center [0, 0] width 0 height 0
click at [515, 243] on span at bounding box center [514, 243] width 10 height 12
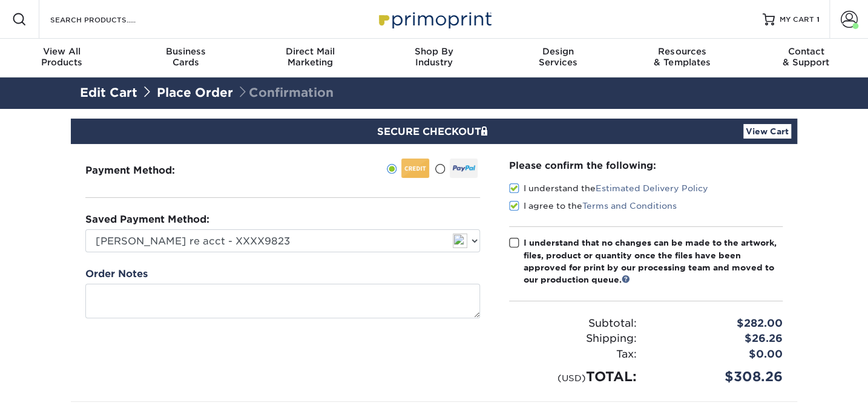
click at [0, 0] on input "I understand that no changes can be made to the artwork, files, product or quan…" at bounding box center [0, 0] width 0 height 0
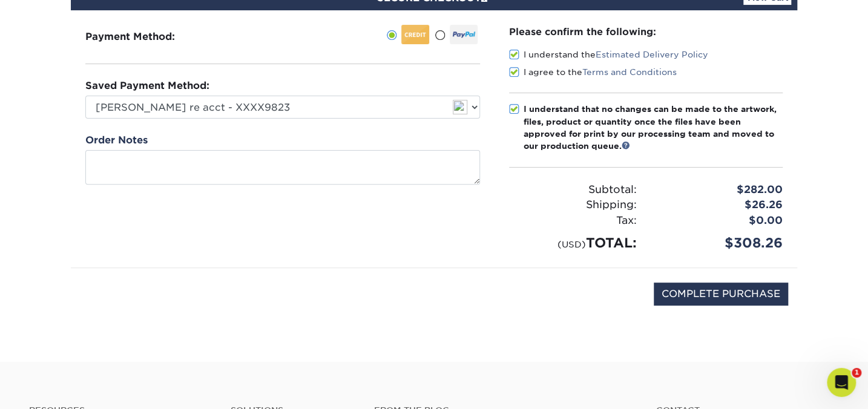
scroll to position [54, 0]
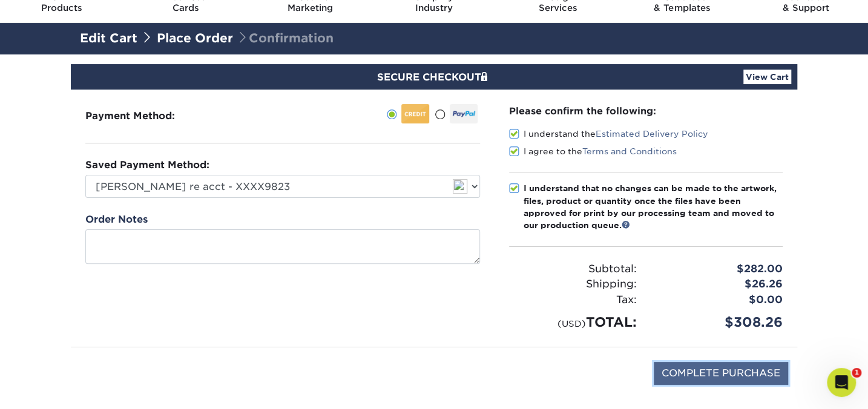
click at [714, 370] on input "COMPLETE PURCHASE" at bounding box center [721, 373] width 134 height 23
type input "COMPLETE PURCHASE"
click at [843, 383] on icon "Open Intercom Messenger" at bounding box center [841, 383] width 8 height 10
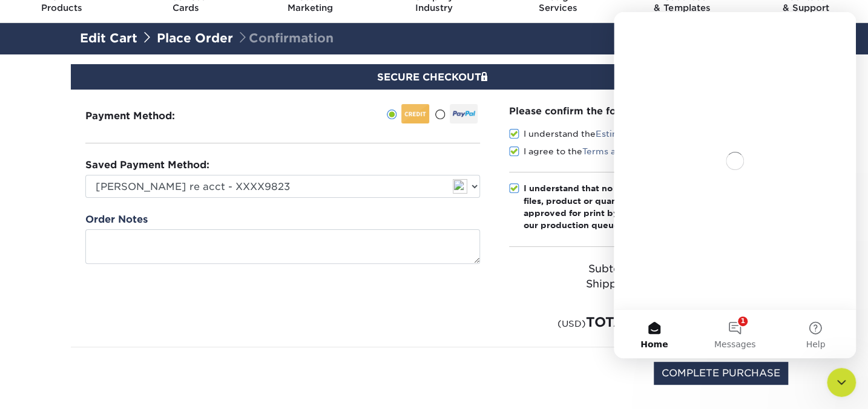
scroll to position [0, 0]
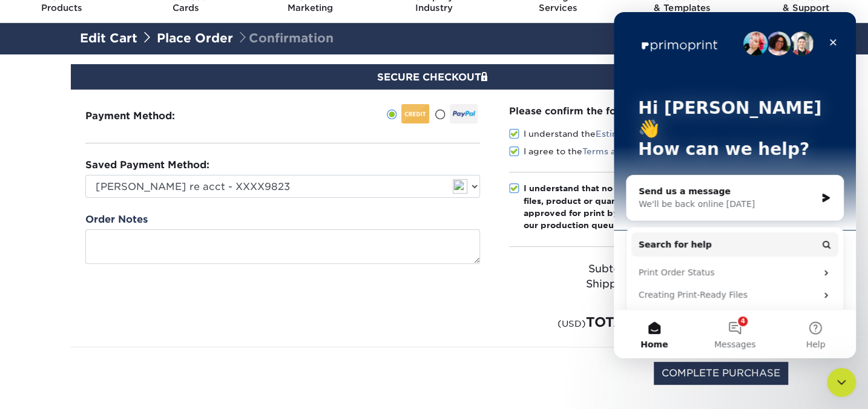
click at [451, 308] on div "Payment Method:" at bounding box center [283, 218] width 424 height 257
click at [833, 38] on icon "Close" at bounding box center [833, 43] width 10 height 10
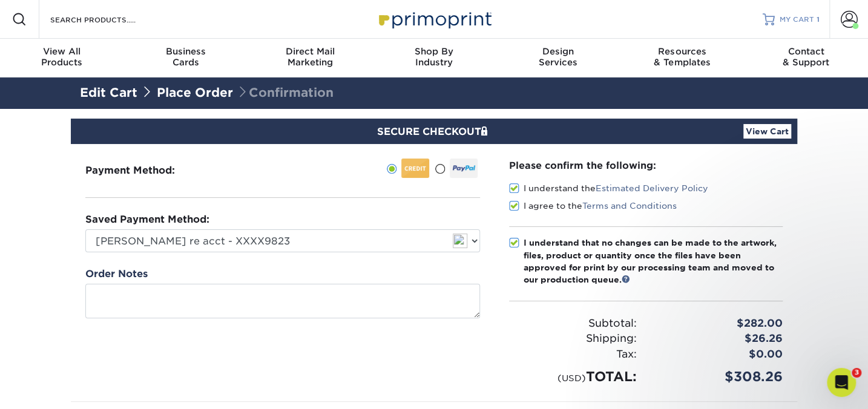
click at [808, 16] on span "MY CART" at bounding box center [797, 20] width 35 height 10
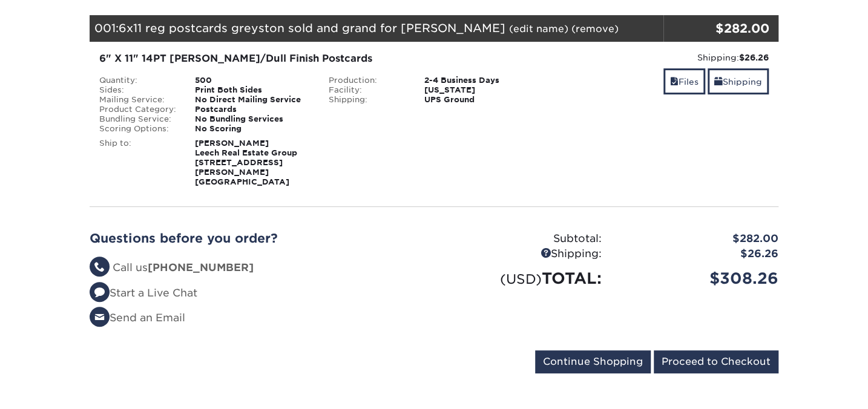
scroll to position [275, 0]
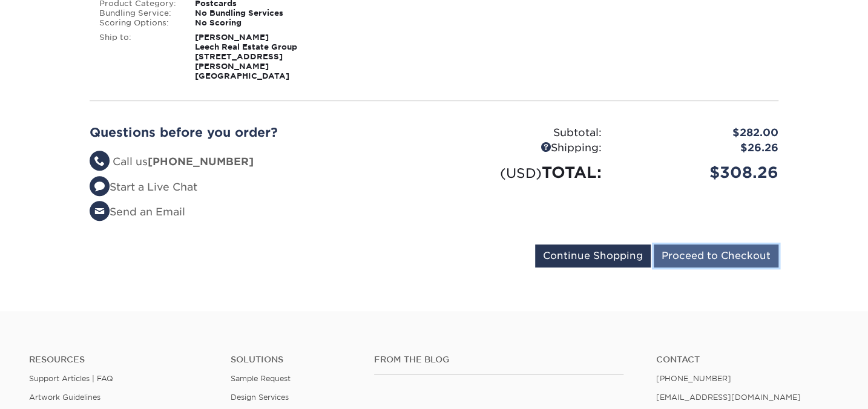
click at [705, 245] on input "Proceed to Checkout" at bounding box center [716, 256] width 125 height 23
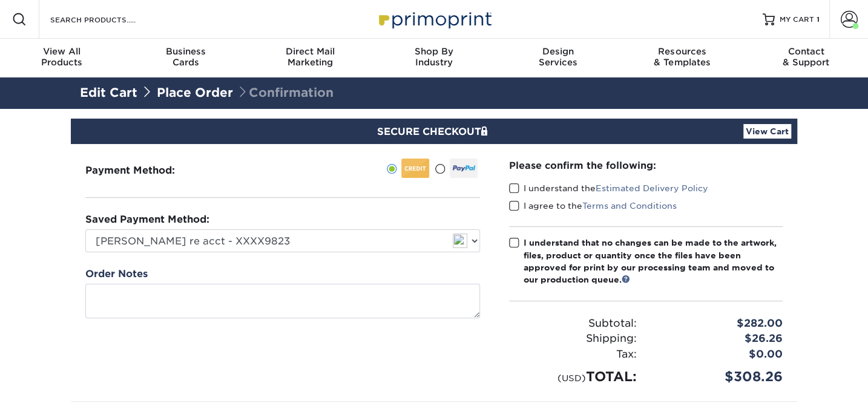
click at [513, 187] on span at bounding box center [514, 189] width 10 height 12
click at [0, 0] on input "I understand the Estimated Delivery Policy" at bounding box center [0, 0] width 0 height 0
click at [512, 204] on span at bounding box center [514, 206] width 10 height 12
click at [0, 0] on input "I agree to the Terms and Conditions" at bounding box center [0, 0] width 0 height 0
click at [515, 246] on span at bounding box center [514, 243] width 10 height 12
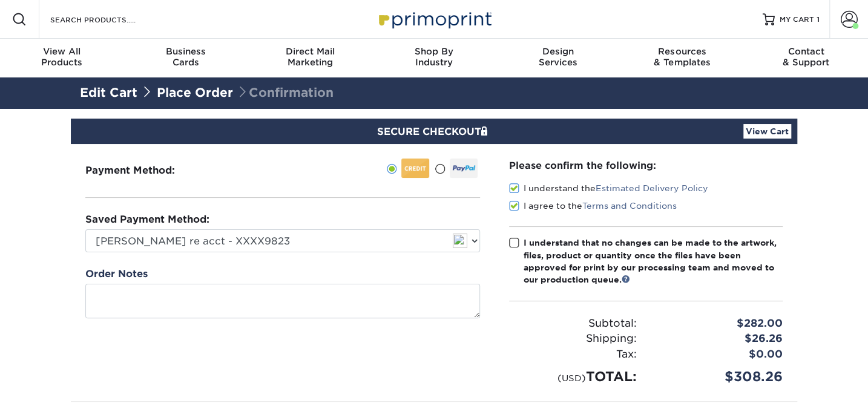
click at [0, 0] on input "I understand that no changes can be made to the artwork, files, product or quan…" at bounding box center [0, 0] width 0 height 0
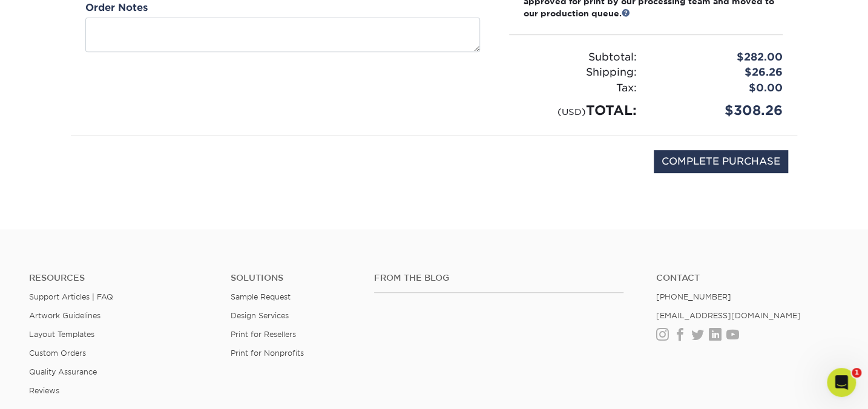
scroll to position [275, 0]
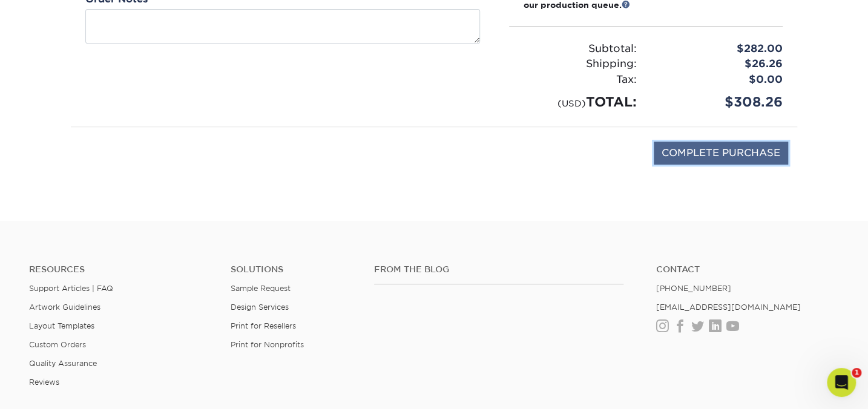
click at [707, 150] on input "COMPLETE PURCHASE" at bounding box center [721, 153] width 134 height 23
type input "COMPLETE PURCHASE"
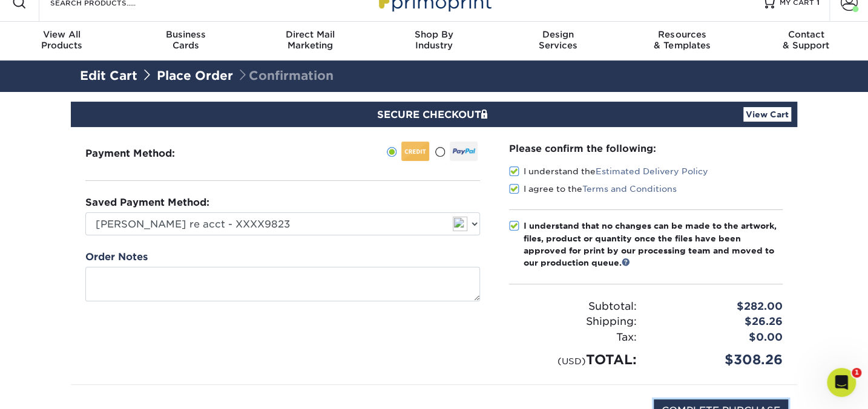
scroll to position [0, 0]
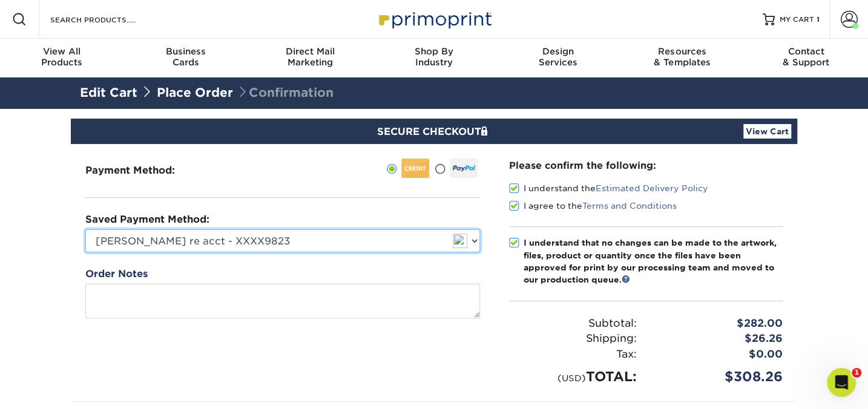
click at [473, 237] on select "Dan -colette re acct - XXXX9823 Visa - XXXX7666 New Credit Card" at bounding box center [282, 240] width 395 height 23
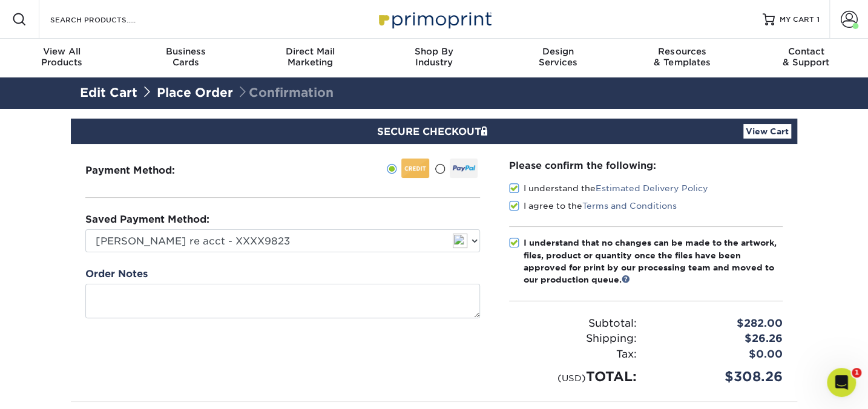
click at [490, 331] on div "Payment Method:" at bounding box center [283, 272] width 424 height 257
click at [845, 15] on span at bounding box center [849, 19] width 17 height 17
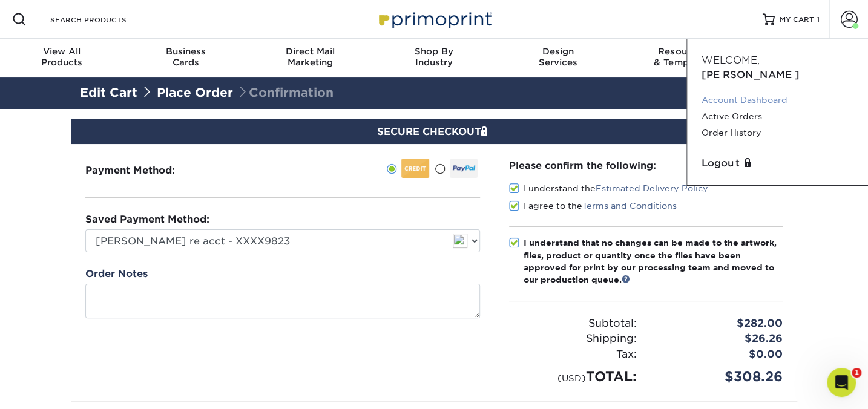
click at [756, 92] on link "Account Dashboard" at bounding box center [778, 100] width 152 height 16
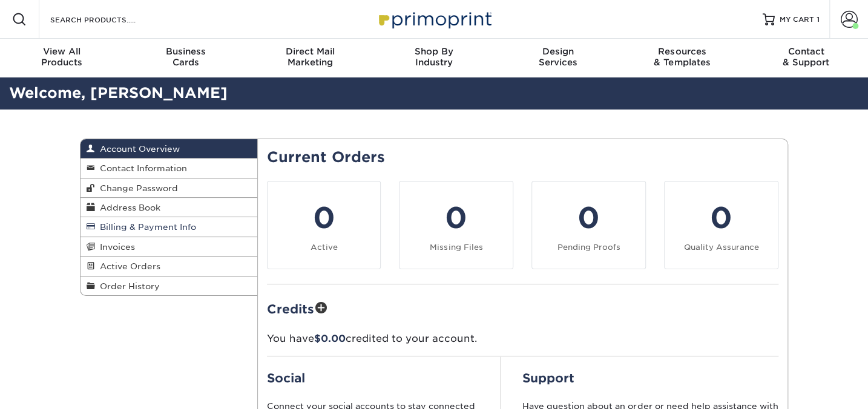
click at [168, 227] on span "Billing & Payment Info" at bounding box center [145, 227] width 101 height 10
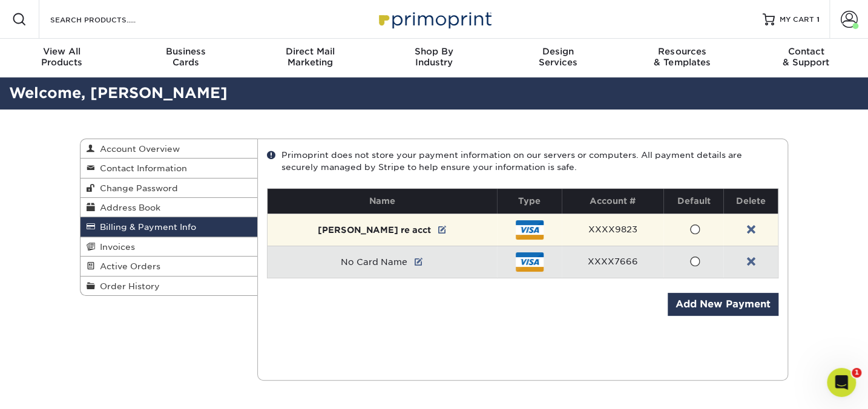
click at [690, 230] on span at bounding box center [695, 230] width 10 height 12
click at [0, 0] on input "radio" at bounding box center [0, 0] width 0 height 0
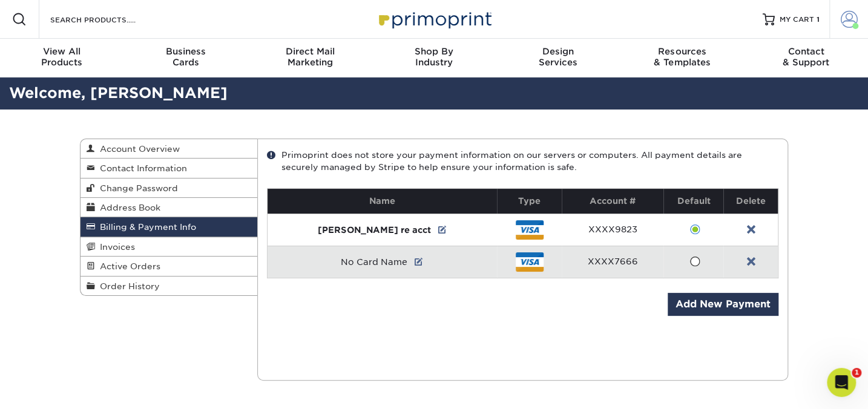
click at [848, 19] on span at bounding box center [849, 19] width 17 height 17
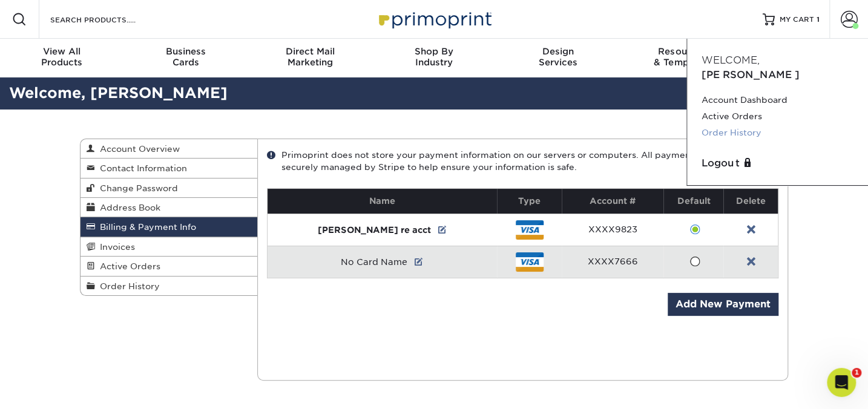
click at [748, 125] on link "Order History" at bounding box center [778, 133] width 152 height 16
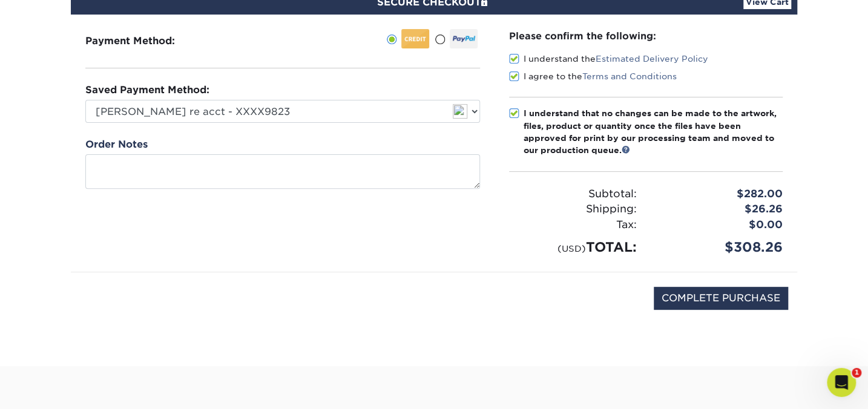
scroll to position [110, 0]
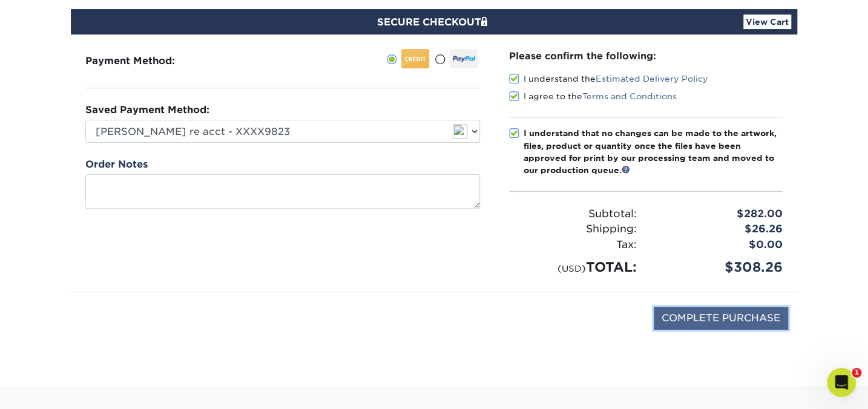
click at [717, 316] on input "COMPLETE PURCHASE" at bounding box center [721, 318] width 134 height 23
type input "COMPLETE PURCHASE"
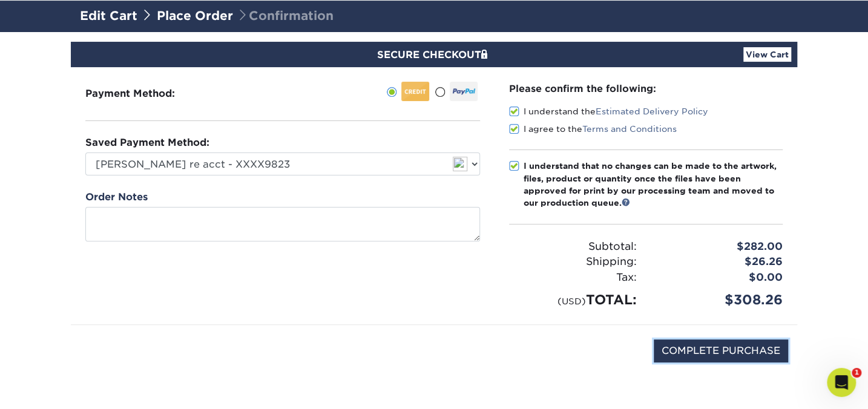
scroll to position [0, 0]
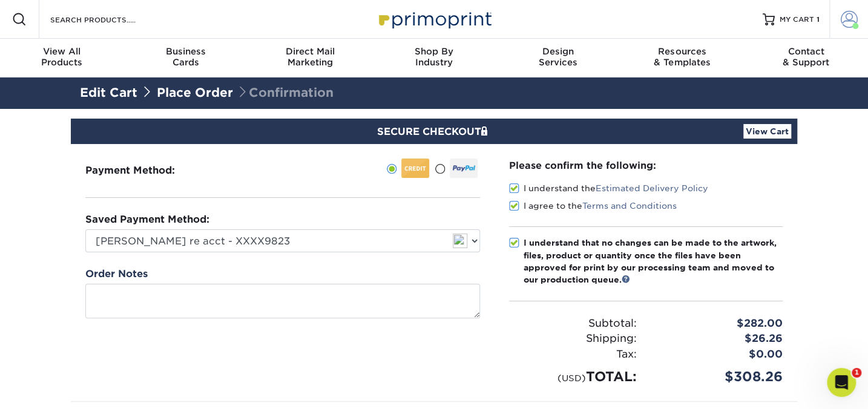
click at [845, 18] on span at bounding box center [849, 19] width 17 height 17
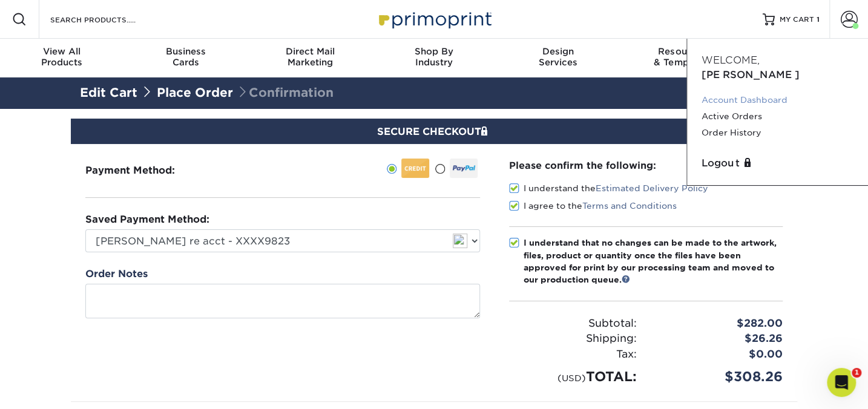
click at [736, 92] on link "Account Dashboard" at bounding box center [778, 100] width 152 height 16
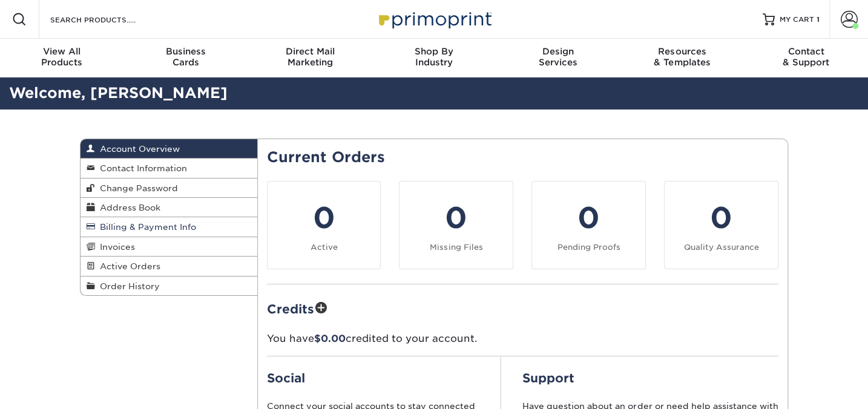
click at [147, 225] on span "Billing & Payment Info" at bounding box center [145, 227] width 101 height 10
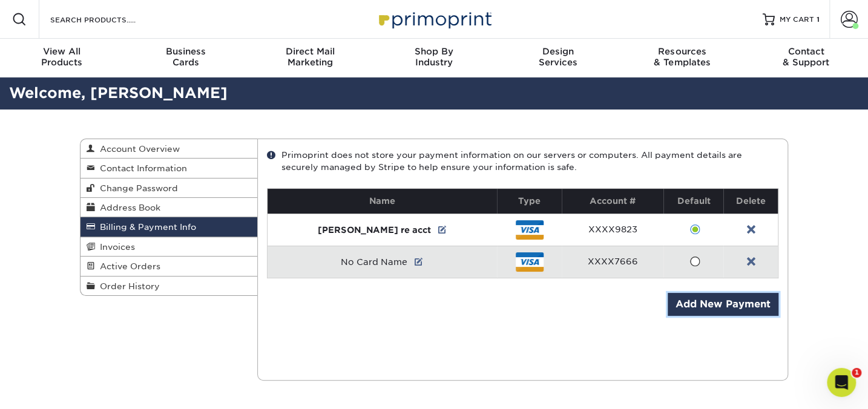
click at [716, 302] on link "Add New Payment" at bounding box center [723, 304] width 111 height 23
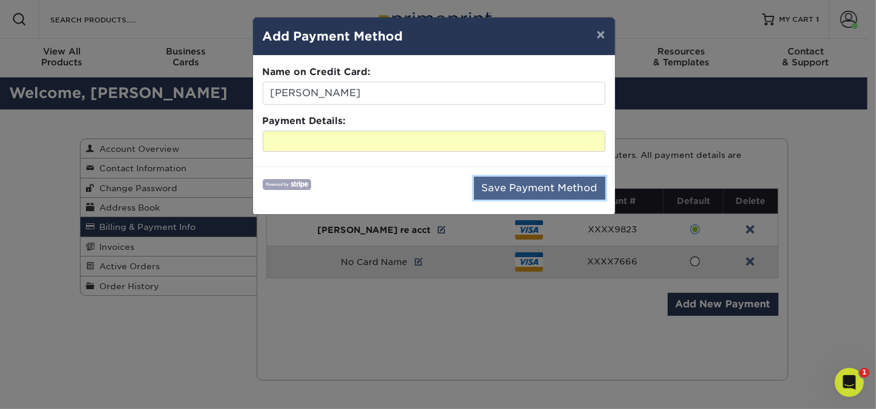
click at [527, 185] on button "Save Payment Method" at bounding box center [539, 188] width 131 height 23
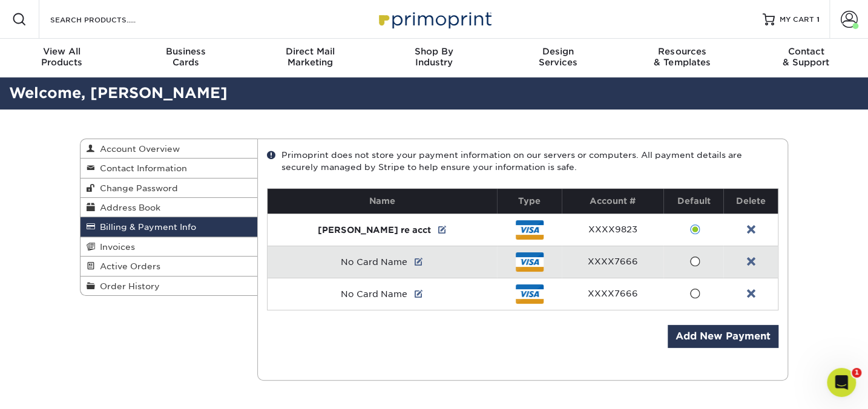
click at [690, 263] on span at bounding box center [695, 262] width 10 height 12
click at [0, 0] on input "radio" at bounding box center [0, 0] width 0 height 0
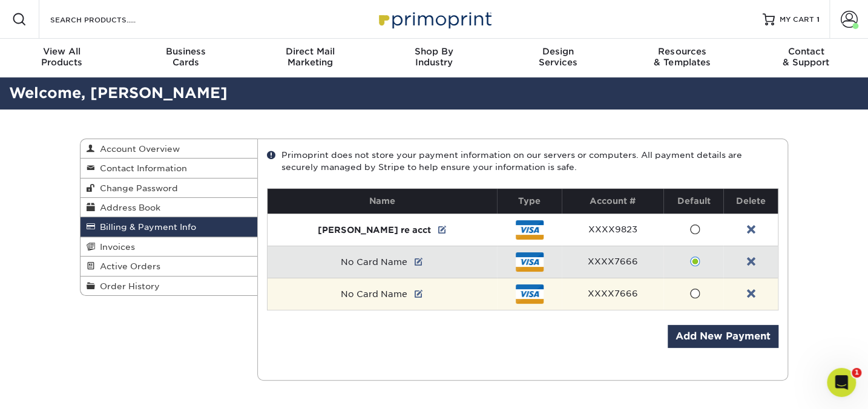
click at [690, 295] on span at bounding box center [695, 294] width 10 height 12
click at [0, 0] on input "radio" at bounding box center [0, 0] width 0 height 0
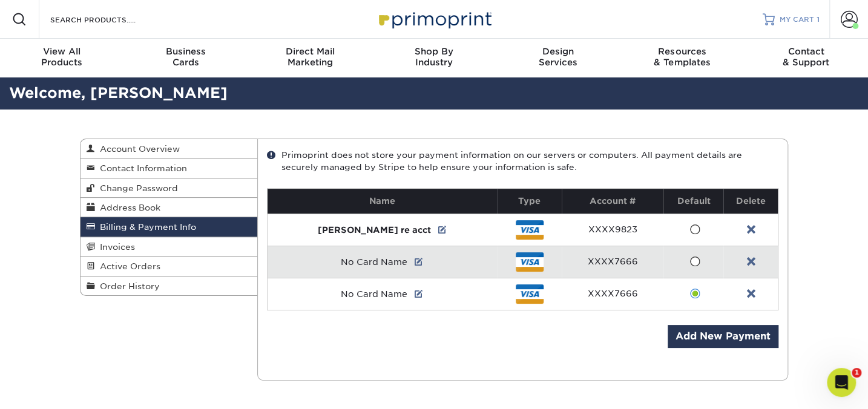
click at [804, 18] on span "MY CART" at bounding box center [797, 20] width 35 height 10
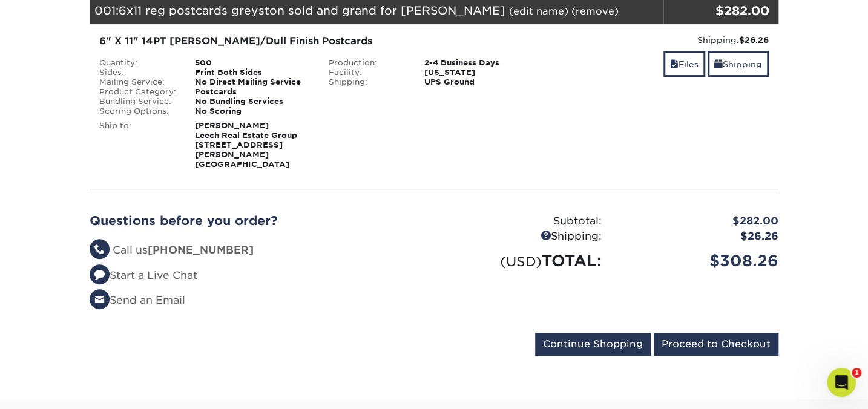
scroll to position [220, 0]
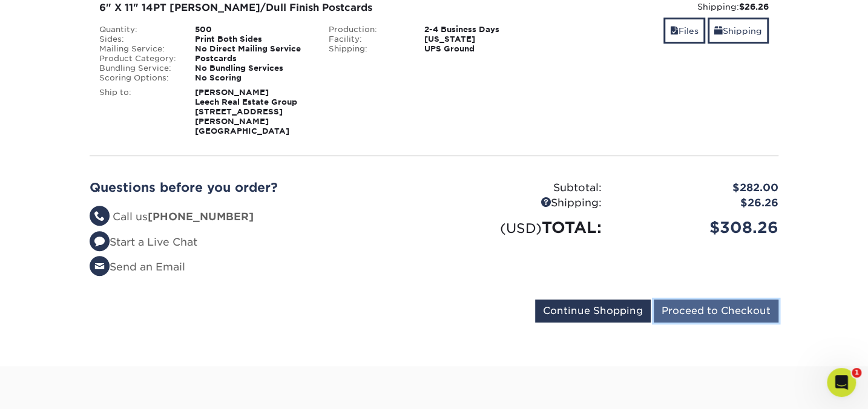
click at [715, 300] on input "Proceed to Checkout" at bounding box center [716, 311] width 125 height 23
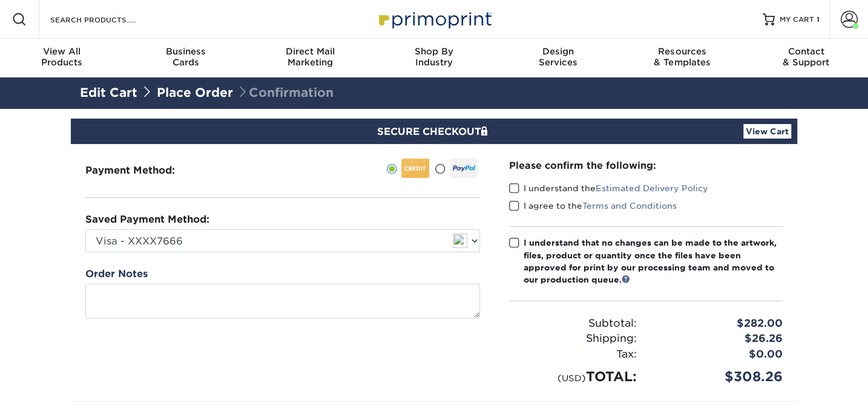
click at [515, 189] on span at bounding box center [514, 189] width 10 height 12
click at [0, 0] on input "I understand the Estimated Delivery Policy" at bounding box center [0, 0] width 0 height 0
click at [515, 205] on span at bounding box center [514, 206] width 10 height 12
click at [0, 0] on input "I agree to the Terms and Conditions" at bounding box center [0, 0] width 0 height 0
click at [515, 242] on span at bounding box center [514, 243] width 10 height 12
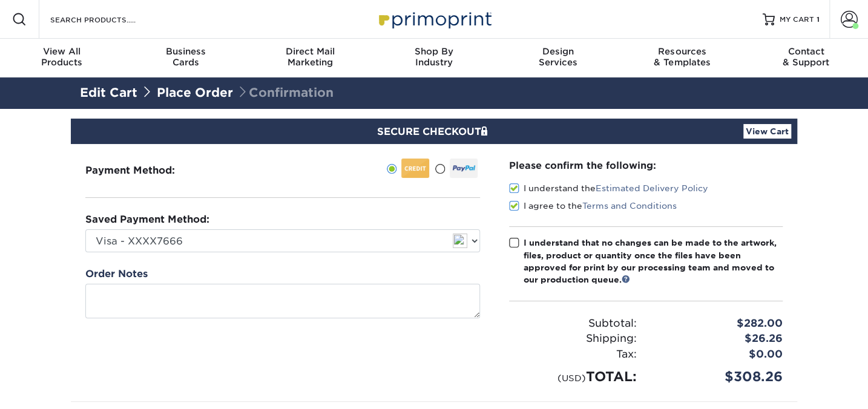
click at [0, 0] on input "I understand that no changes can be made to the artwork, files, product or quan…" at bounding box center [0, 0] width 0 height 0
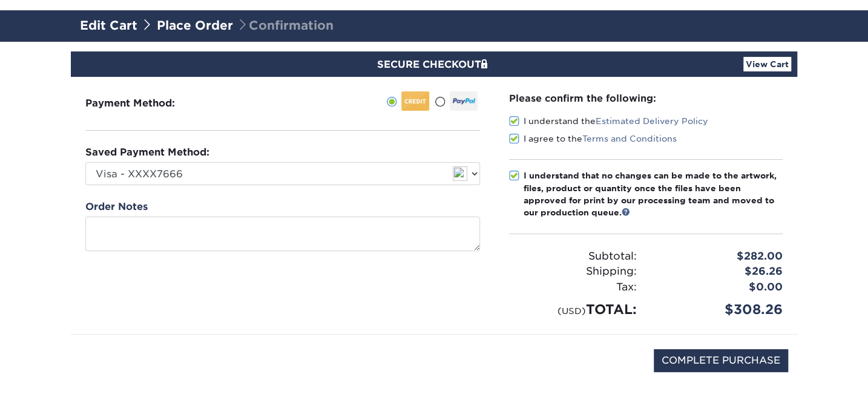
scroll to position [110, 0]
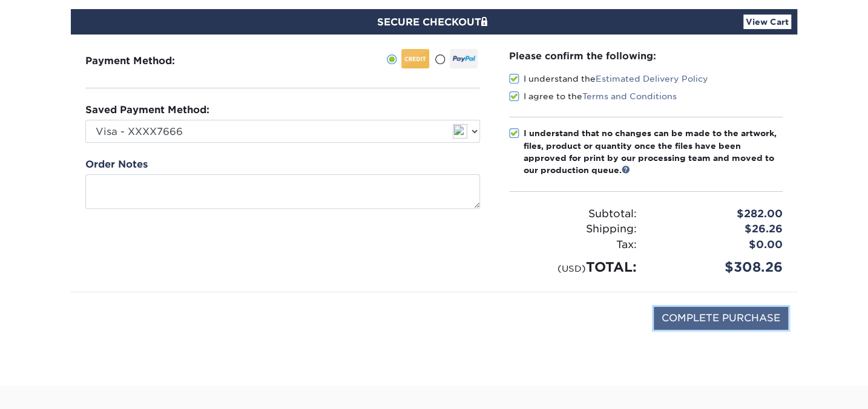
click at [712, 316] on input "COMPLETE PURCHASE" at bounding box center [721, 318] width 134 height 23
type input "PROCESSING, PLEASE WAIT..."
